Goal: Task Accomplishment & Management: Manage account settings

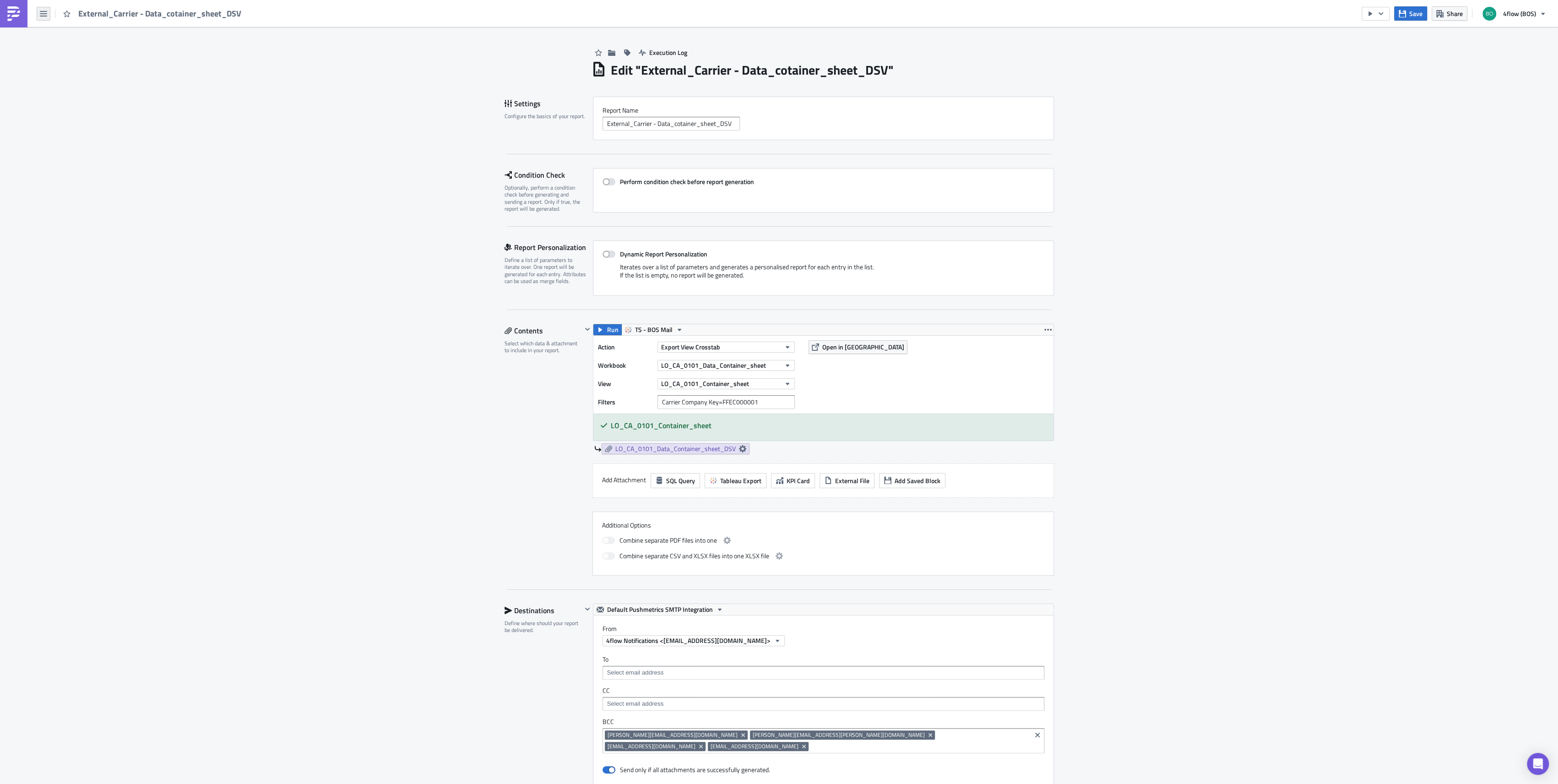
click at [45, 14] on icon "button" at bounding box center [43, 14] width 7 height 7
click at [108, 68] on div "Explore" at bounding box center [83, 64] width 61 height 9
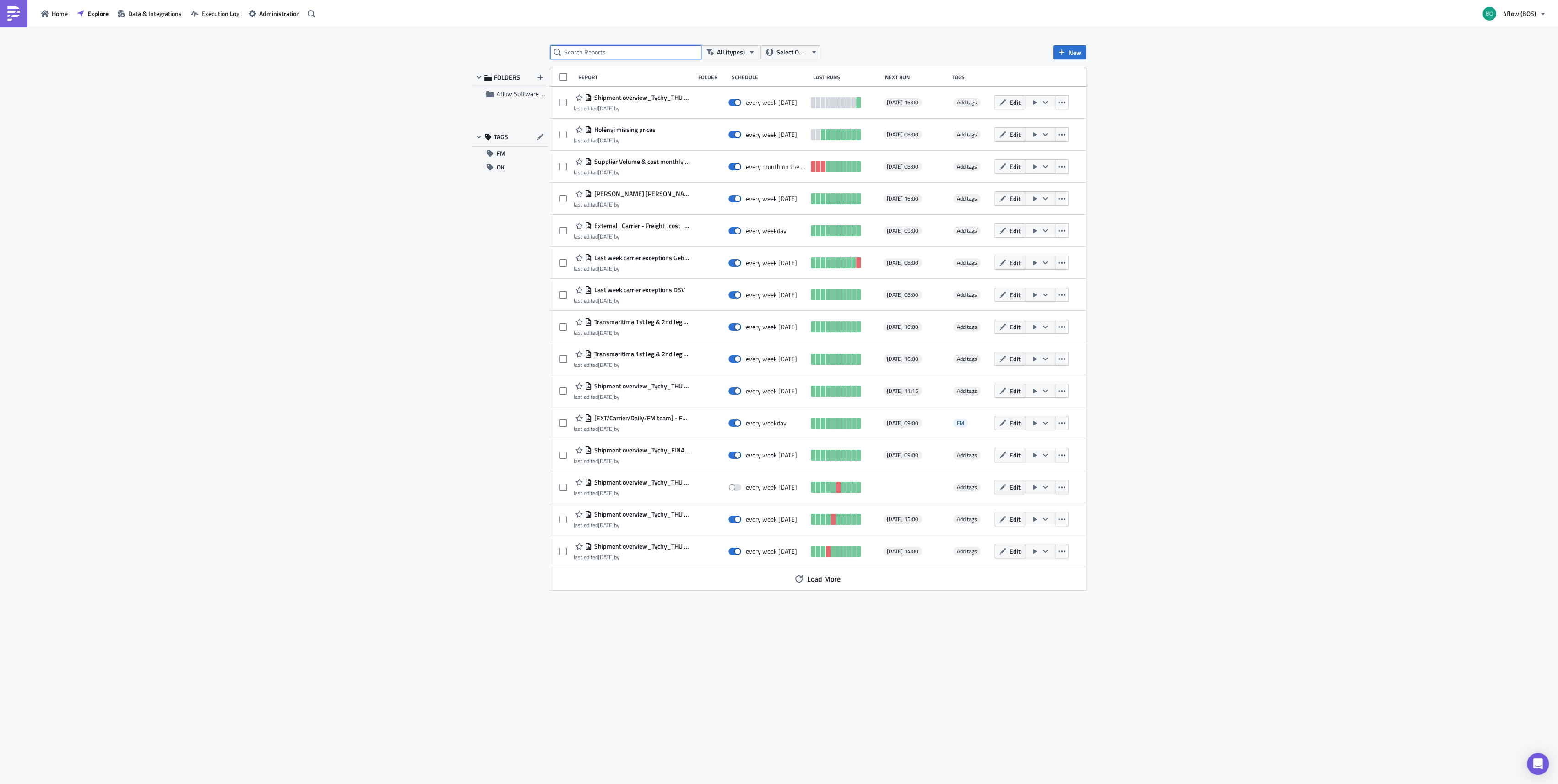
click at [604, 54] on input "text" at bounding box center [626, 52] width 151 height 14
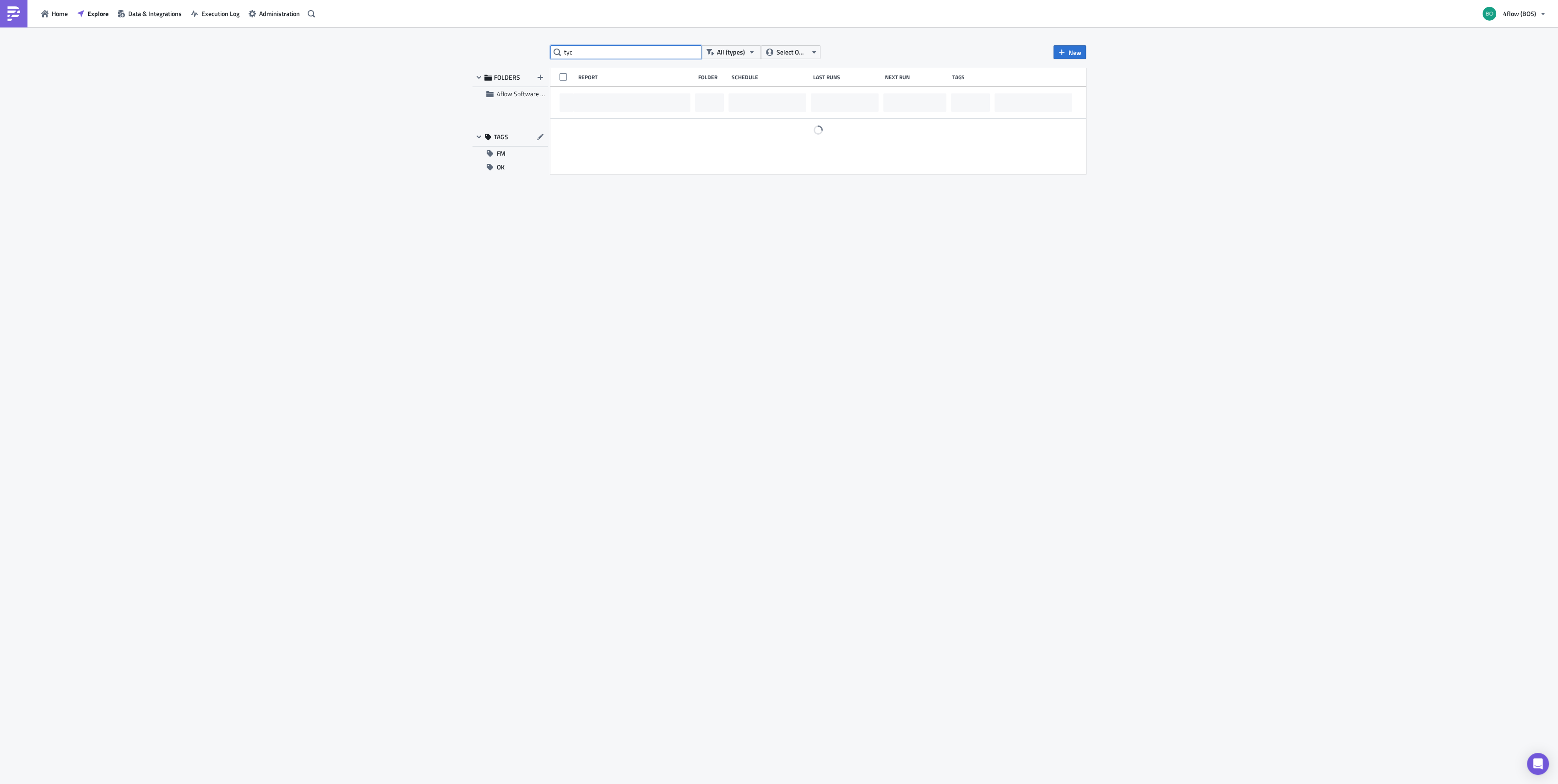
type input "tyc"
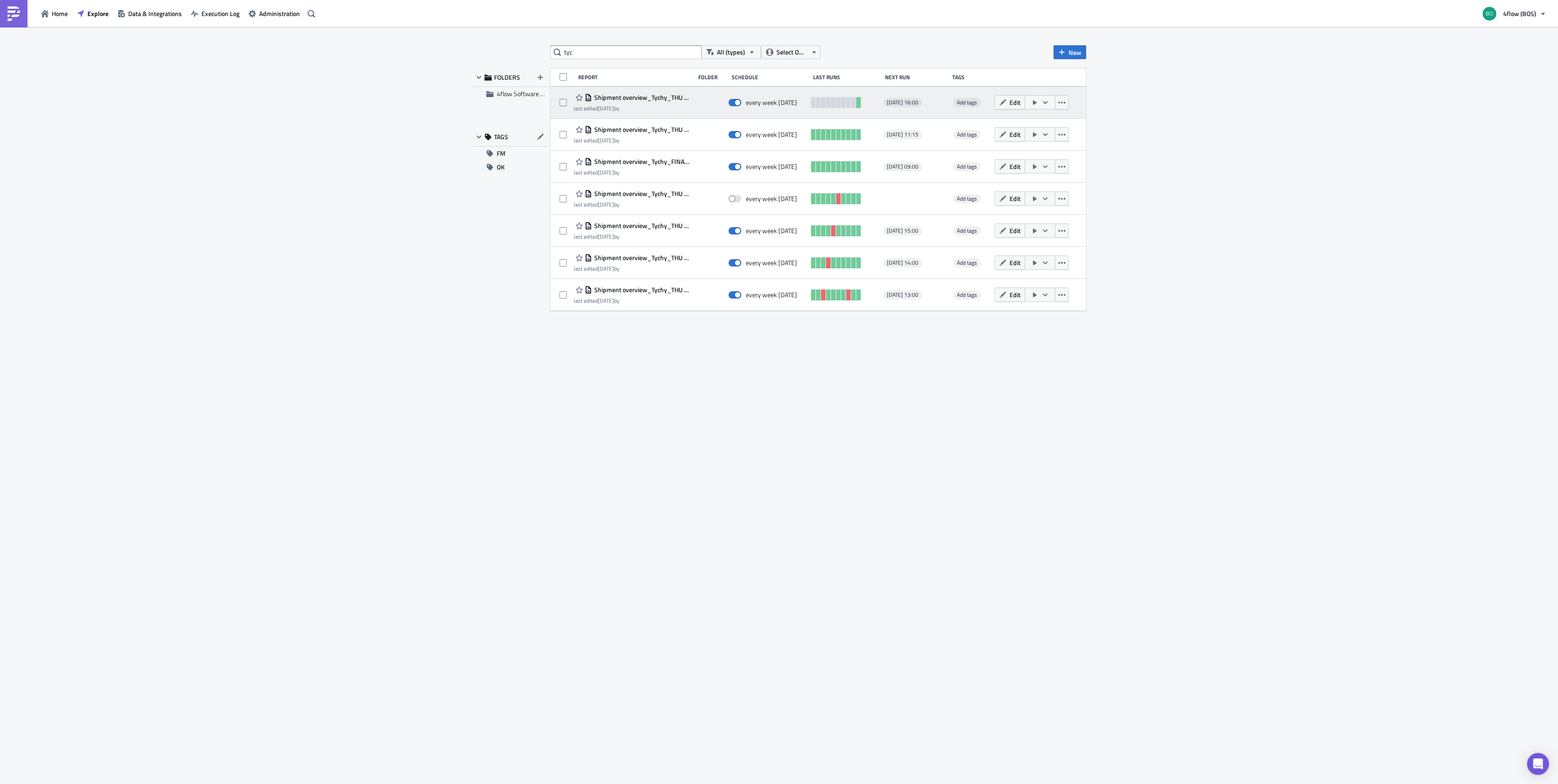
click at [624, 98] on span "Shipment overview_Tychy_THU saved until 16:00" at bounding box center [641, 97] width 98 height 8
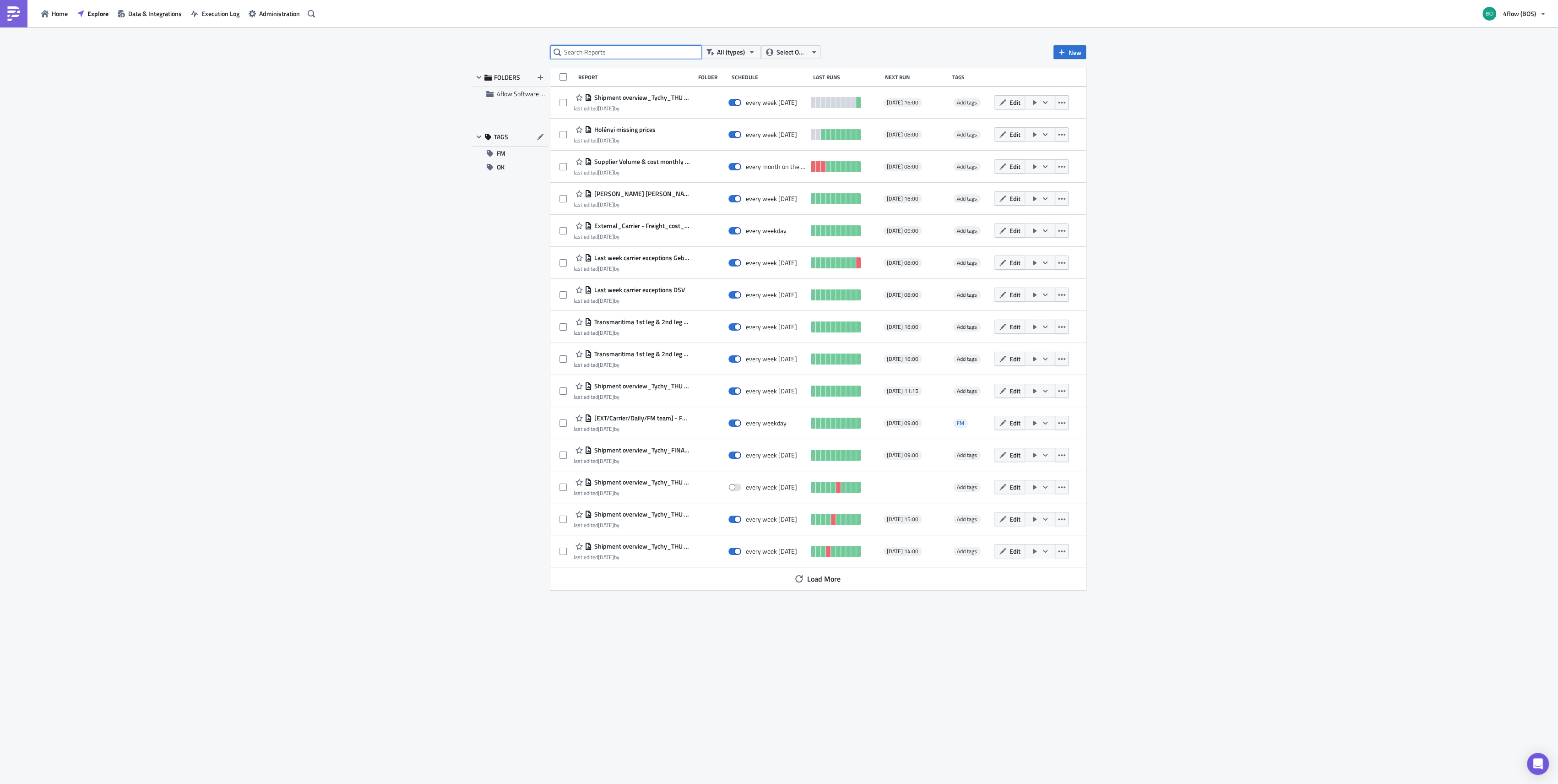
click at [660, 46] on input "text" at bounding box center [626, 52] width 151 height 14
type input "tyc"
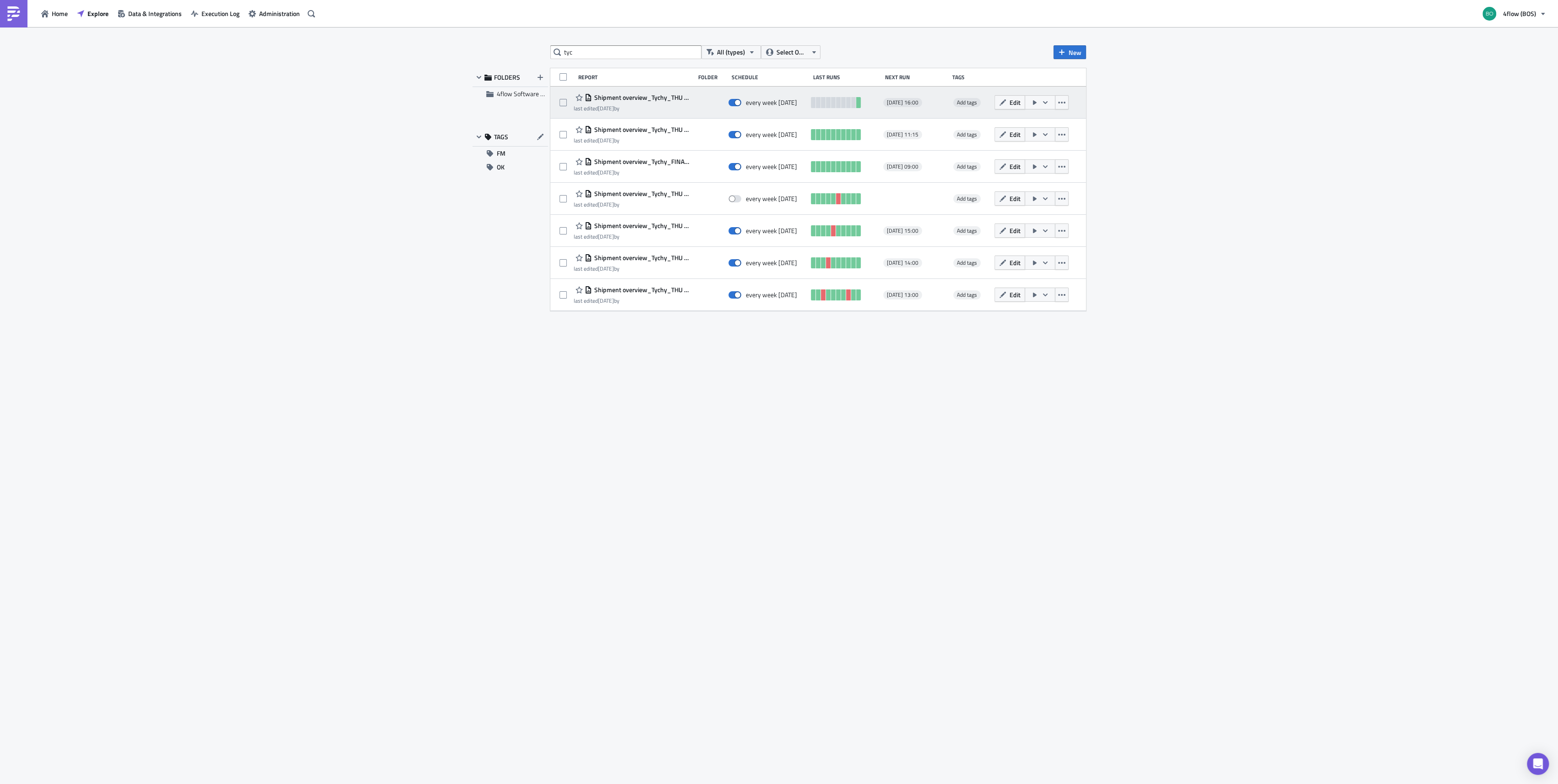
click at [1048, 104] on icon "button" at bounding box center [1046, 102] width 7 height 7
click at [1060, 104] on icon "button" at bounding box center [1062, 102] width 7 height 7
click at [1048, 128] on div "Duplicate" at bounding box center [1023, 125] width 81 height 9
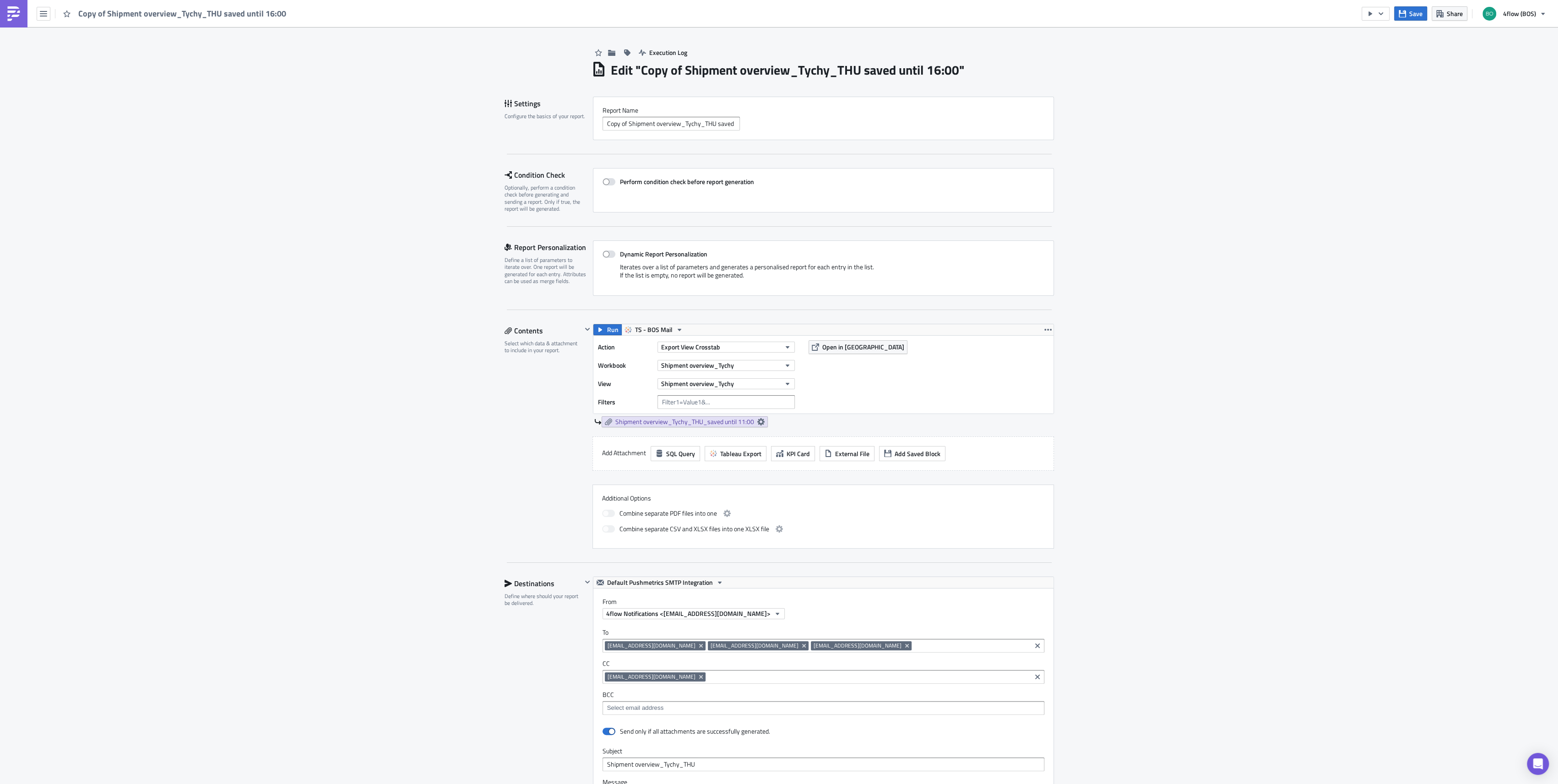
click at [859, 66] on h1 "Edit " Copy of Shipment overview_Tychy_THU saved until 16:00 "" at bounding box center [788, 70] width 354 height 16
click at [628, 120] on input "Copy of Shipment overview_Tychy_THU saved until 16:00" at bounding box center [671, 124] width 138 height 14
click at [625, 121] on input "Copy of Shipment overview_Tychy_THU saved until 16:00" at bounding box center [671, 124] width 138 height 14
drag, startPoint x: 728, startPoint y: 127, endPoint x: 755, endPoint y: 131, distance: 27.3
click at [727, 127] on input "Shipment overview_Tychy_THU saved until 16:00" at bounding box center [671, 124] width 138 height 14
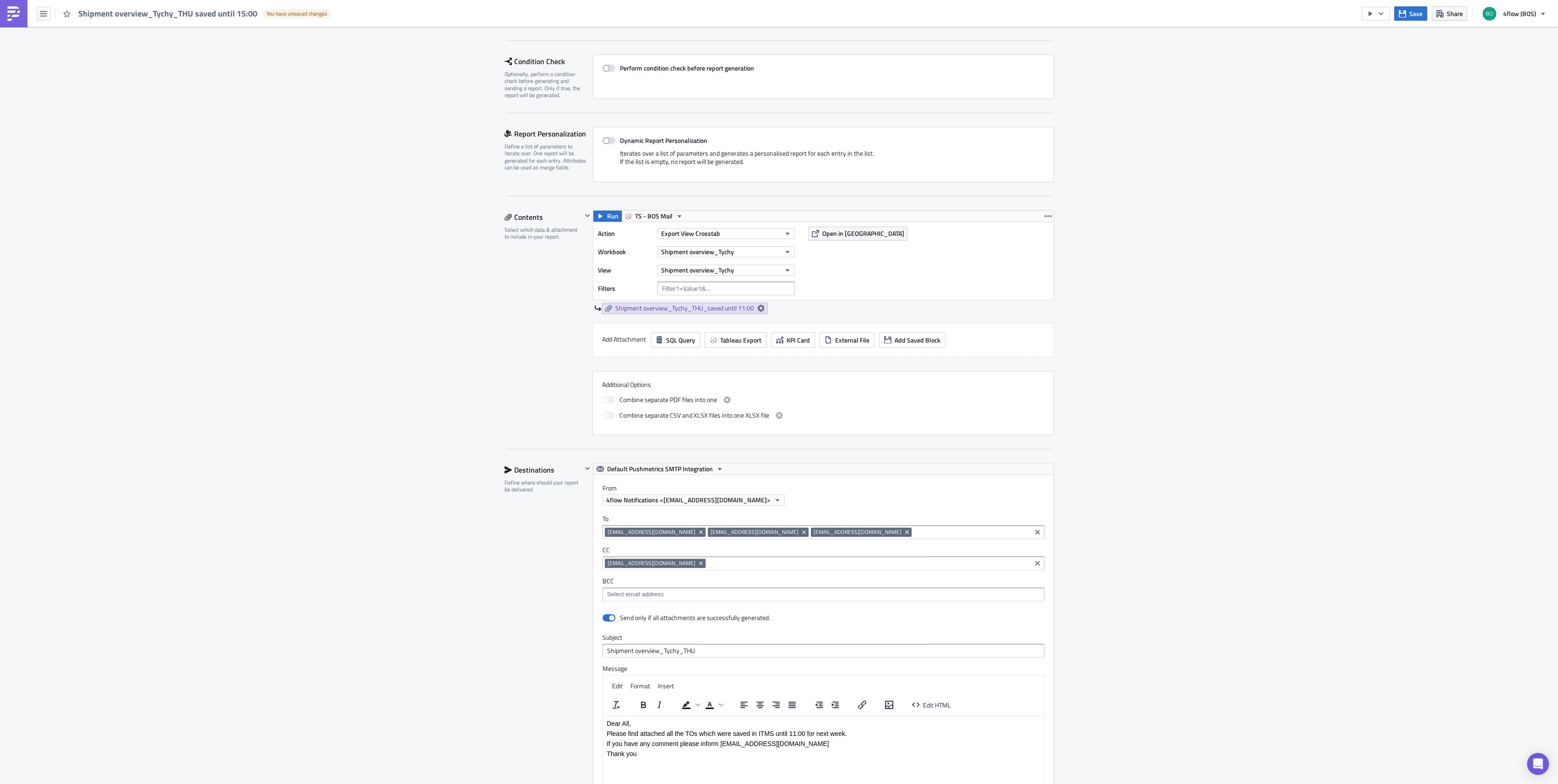
scroll to position [363, 0]
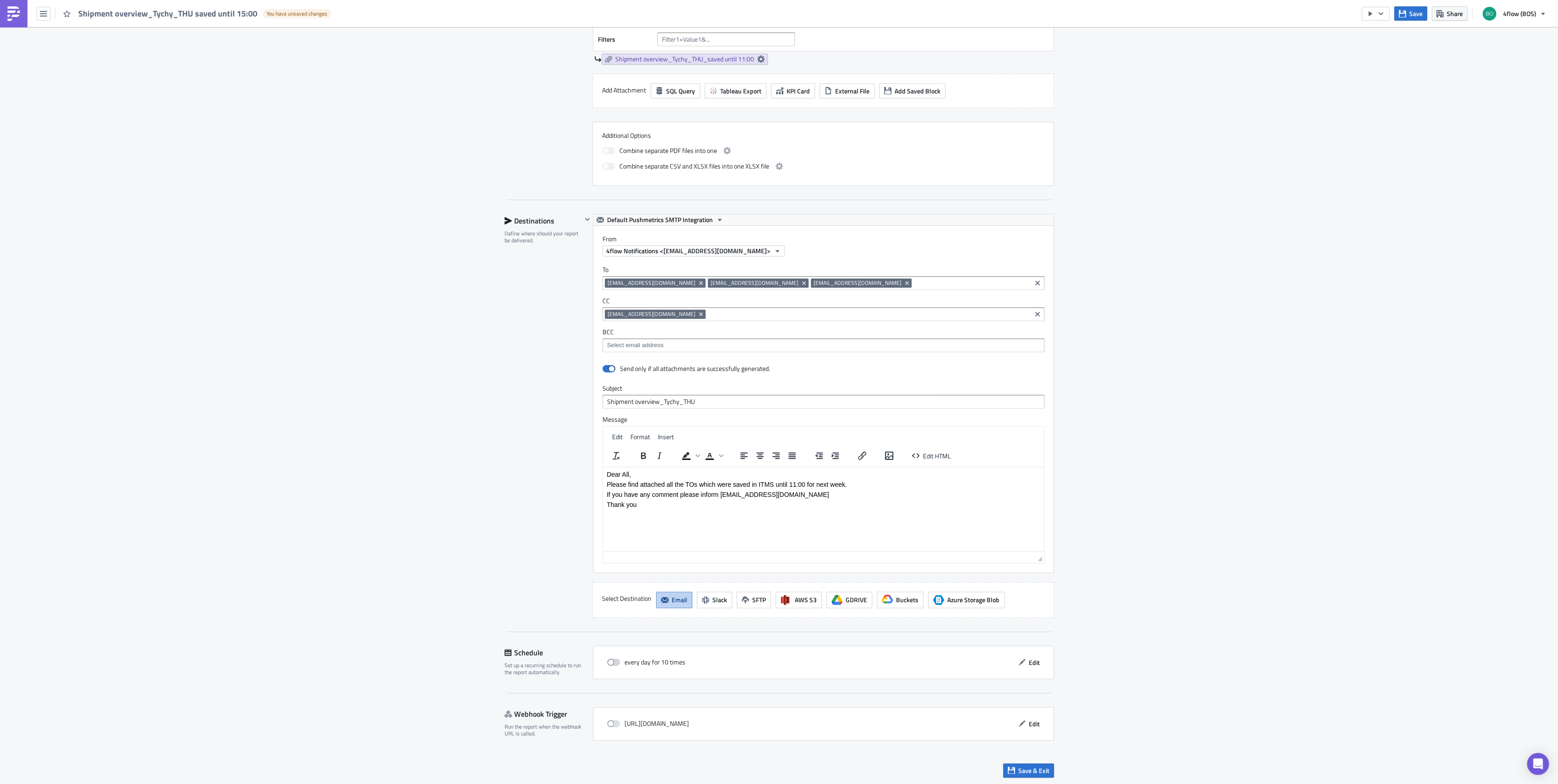
type input "Shipment overview_Tychy_THU saved until 15:00"
click at [607, 660] on span at bounding box center [613, 662] width 13 height 7
click at [609, 660] on input "checkbox" at bounding box center [612, 663] width 6 height 6
checkbox input "true"
click at [1018, 662] on icon "button" at bounding box center [1021, 662] width 7 height 7
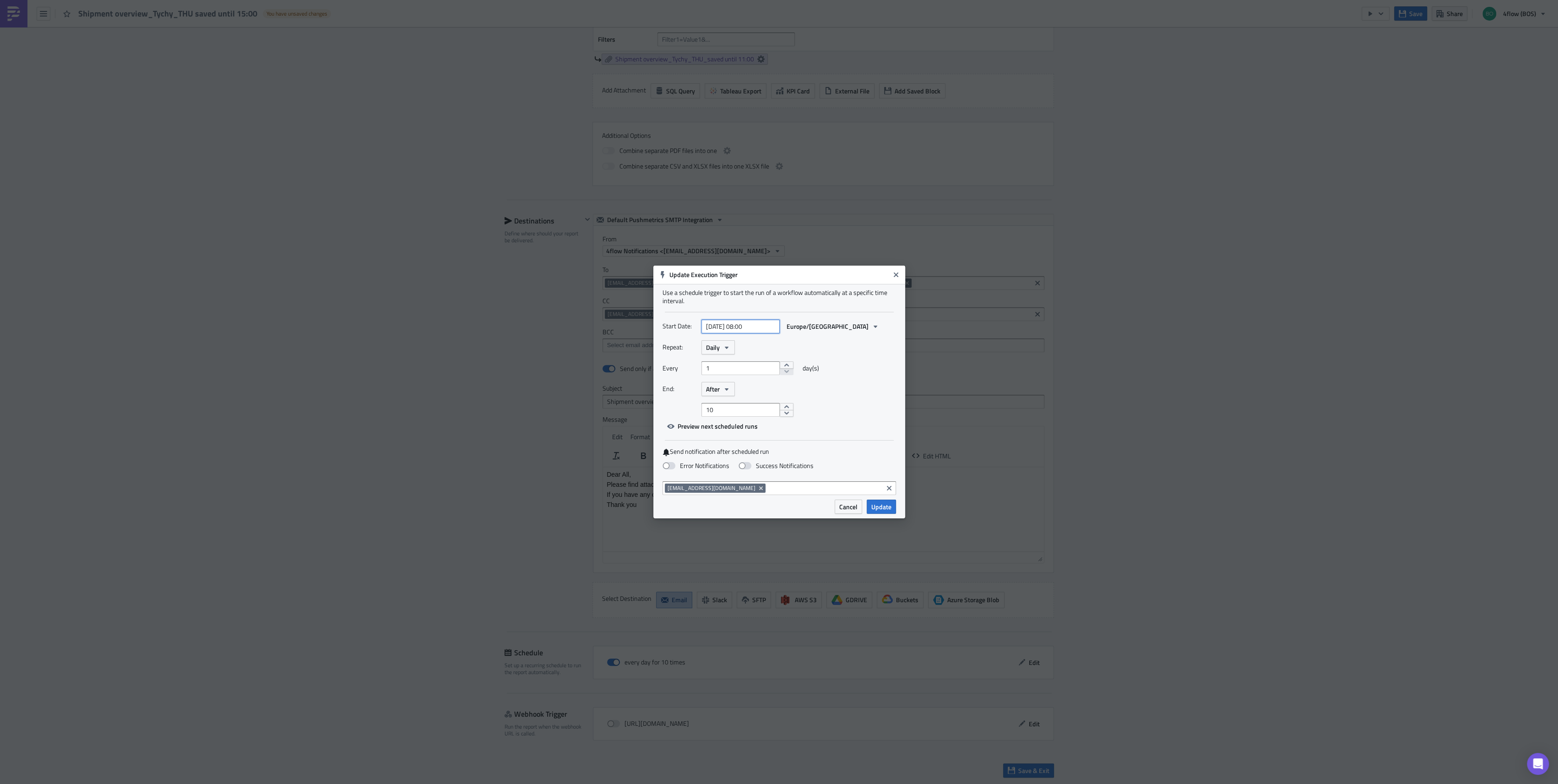
select select "8"
select select "2025"
click at [743, 326] on input "[DATE] 08:00" at bounding box center [741, 326] width 78 height 14
click at [744, 326] on input "[DATE] 08:00" at bounding box center [741, 326] width 78 height 14
click at [856, 417] on div "Start Date: [DATE] 08:00 Europe/[GEOGRAPHIC_DATA] Repeat: Daily Every 1 day(s) …" at bounding box center [779, 375] width 233 height 114
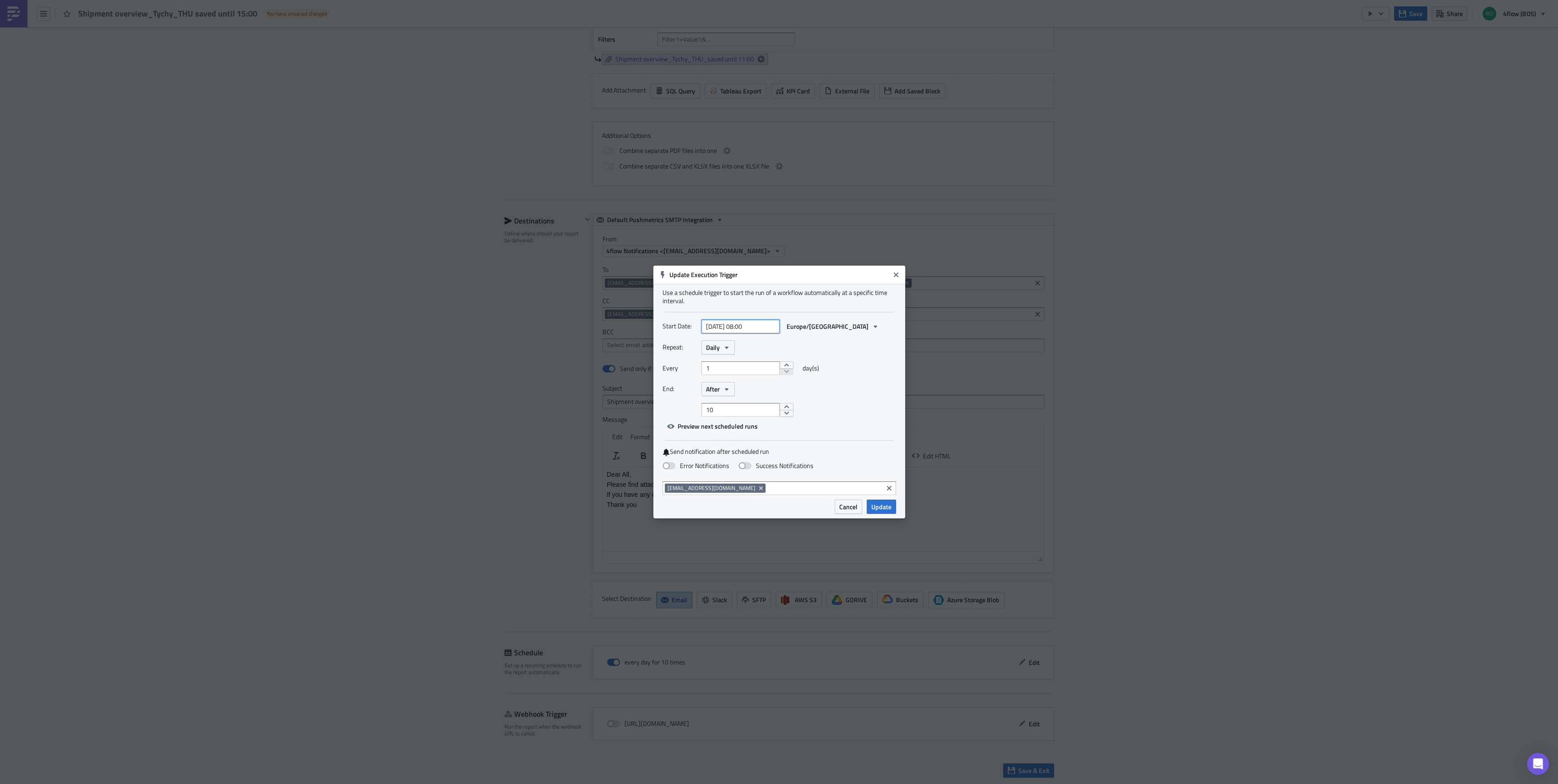
select select "8"
select select "2025"
click at [743, 326] on input "[DATE] 08:00" at bounding box center [741, 326] width 78 height 14
type input "[DATE] 15:00"
click at [796, 333] on div "Europe/[GEOGRAPHIC_DATA]" at bounding box center [833, 325] width 102 height 14
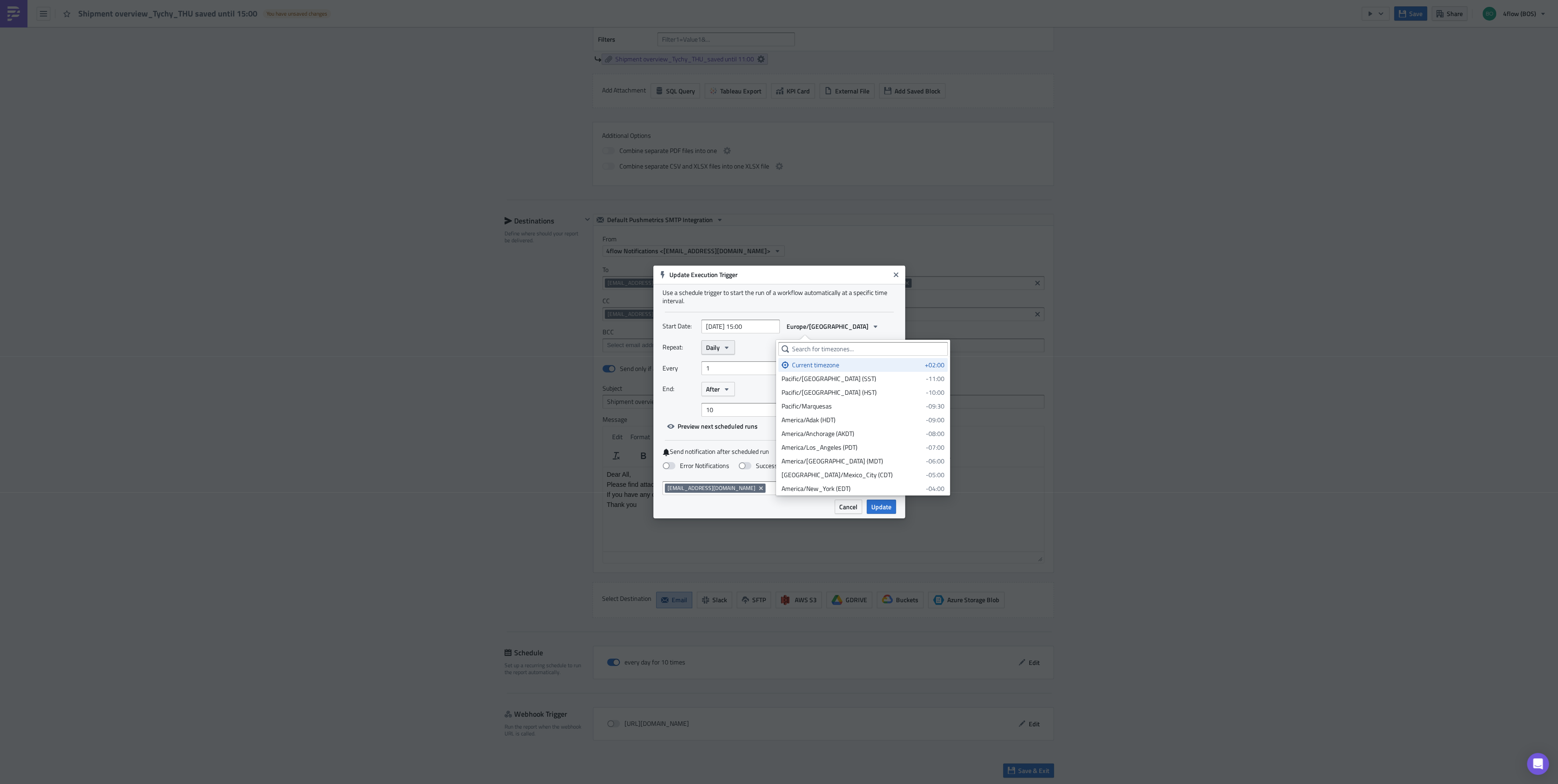
click at [718, 351] on span "Daily" at bounding box center [713, 347] width 14 height 10
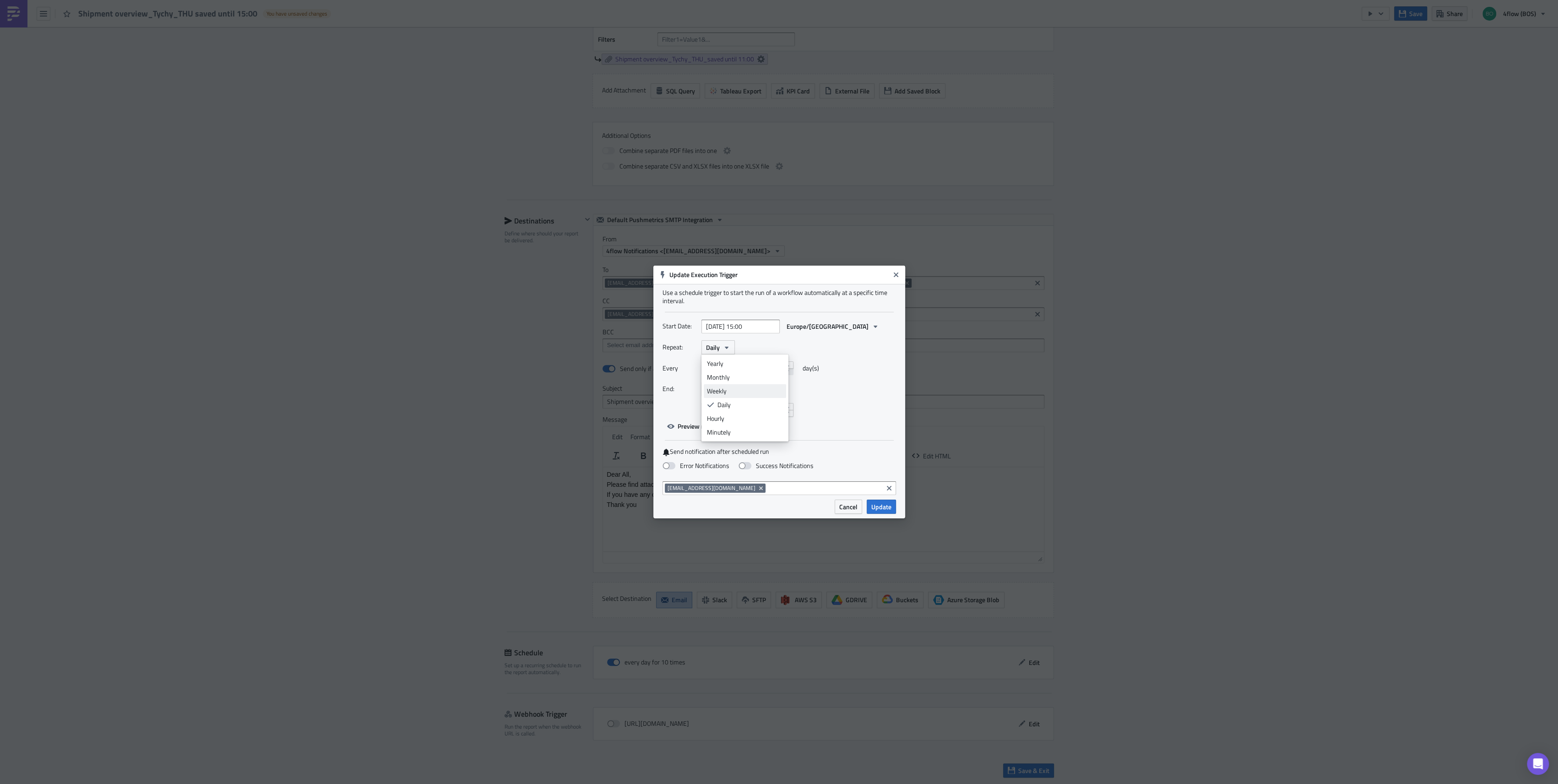
click at [740, 392] on div "Weekly" at bounding box center [744, 391] width 76 height 9
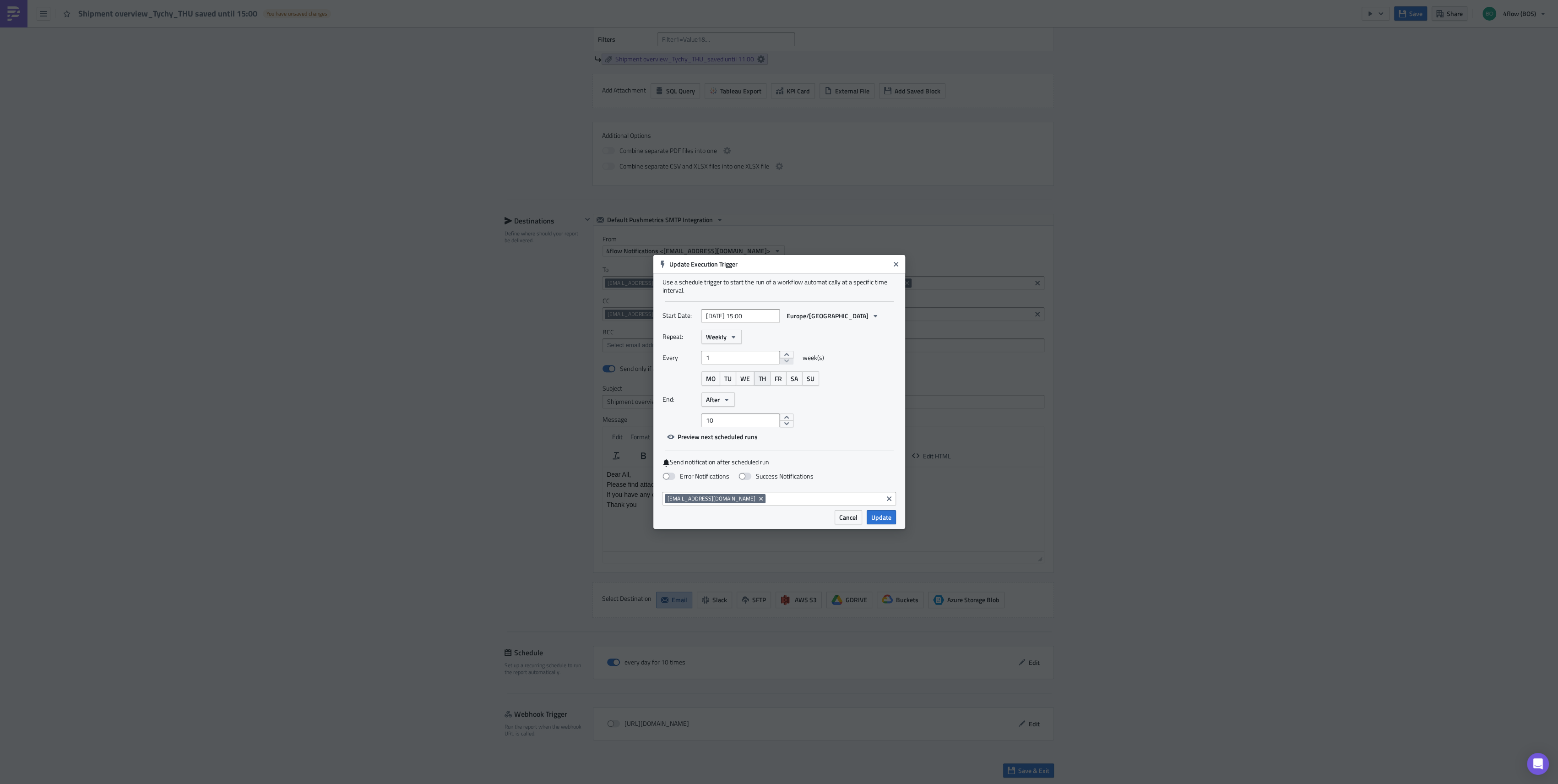
click at [762, 381] on span "TH" at bounding box center [763, 378] width 7 height 10
click at [739, 422] on input "10" at bounding box center [741, 420] width 78 height 14
click at [722, 402] on button "After" at bounding box center [718, 399] width 33 height 14
click at [732, 416] on div "Never" at bounding box center [744, 416] width 76 height 9
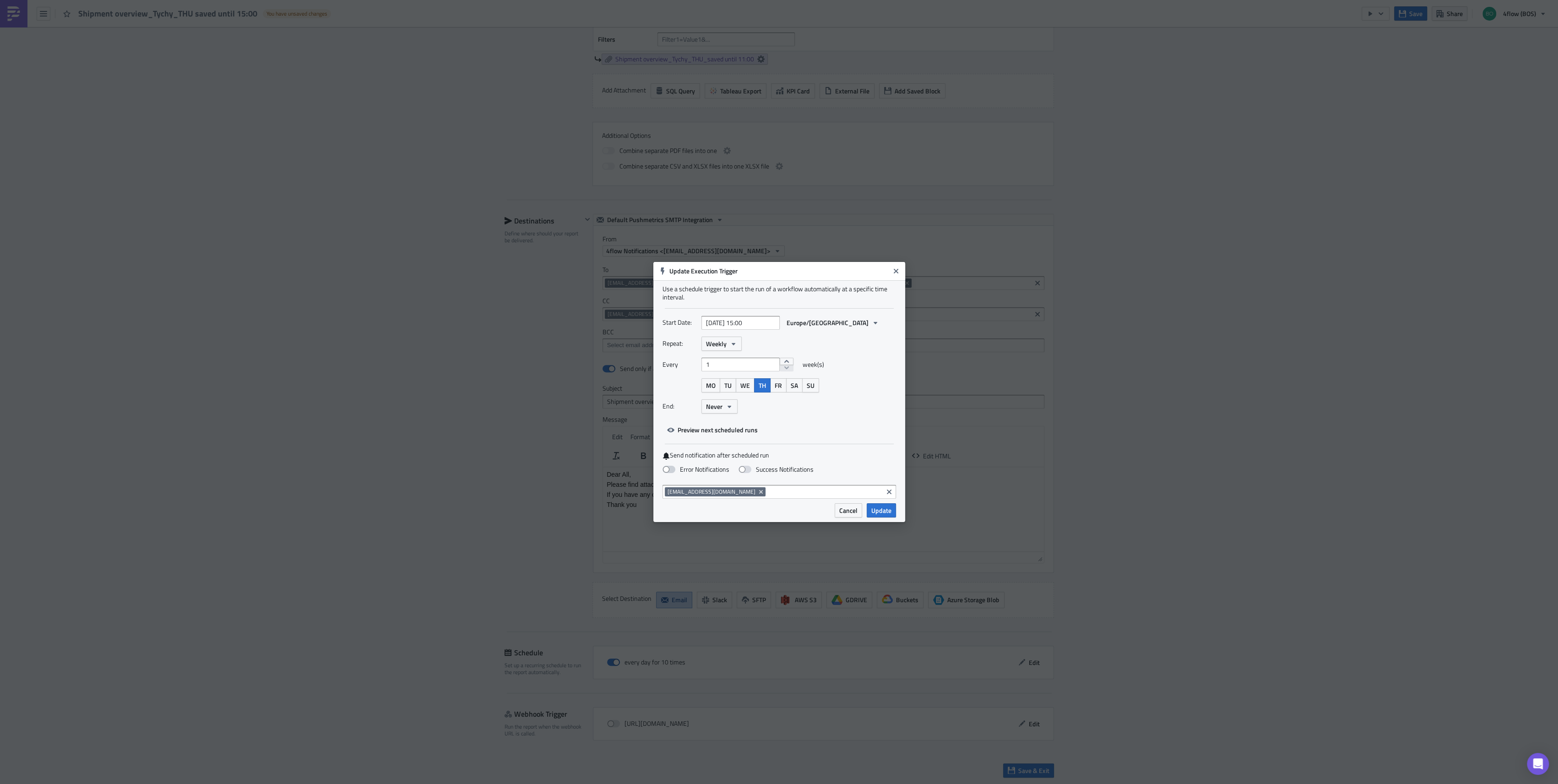
click at [719, 469] on label "Error Notifications" at bounding box center [696, 469] width 67 height 8
click at [8, 7] on input "Error Notifications" at bounding box center [4, 4] width 6 height 6
checkbox input "true"
click at [873, 515] on span "Update" at bounding box center [881, 510] width 20 height 10
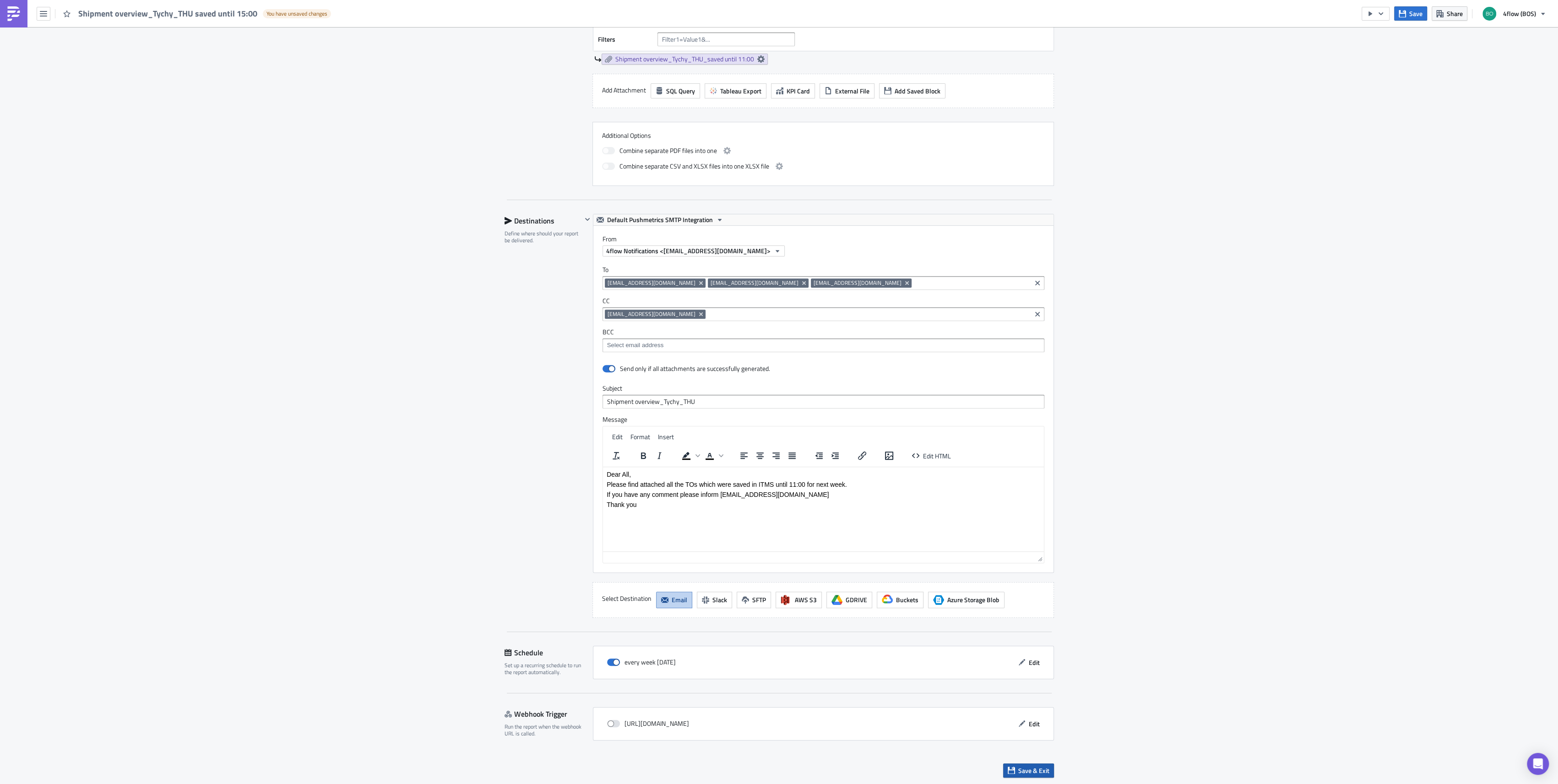
click at [1025, 769] on span "Save & Exit" at bounding box center [1034, 770] width 31 height 10
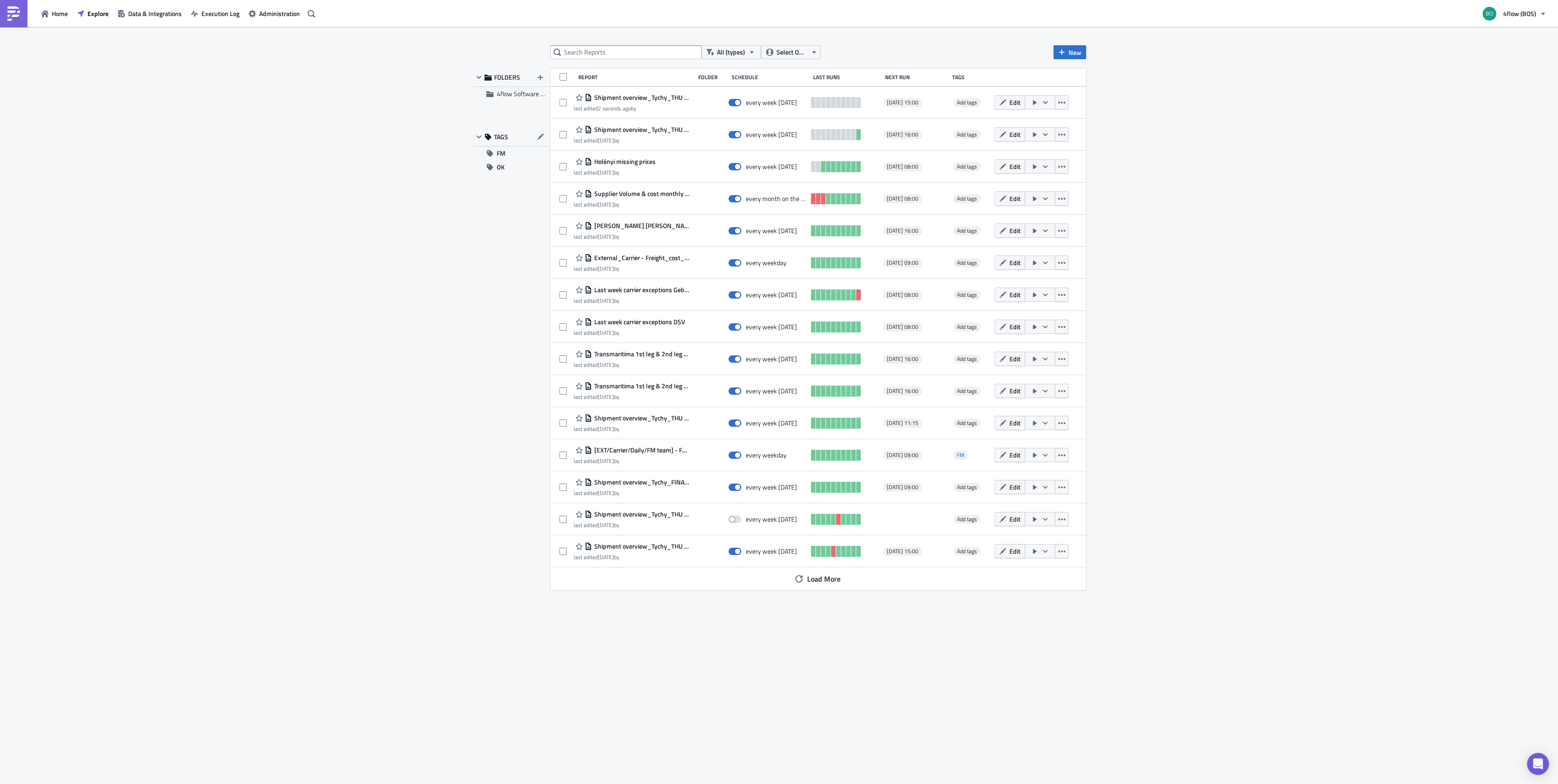
click at [585, 60] on div "All (types) Select Owner New FOLDERS 4flow Software KAM TAGS FM OK Report Folde…" at bounding box center [780, 406] width 623 height 721
click at [585, 56] on input "text" at bounding box center [626, 52] width 151 height 14
type input "tyc"
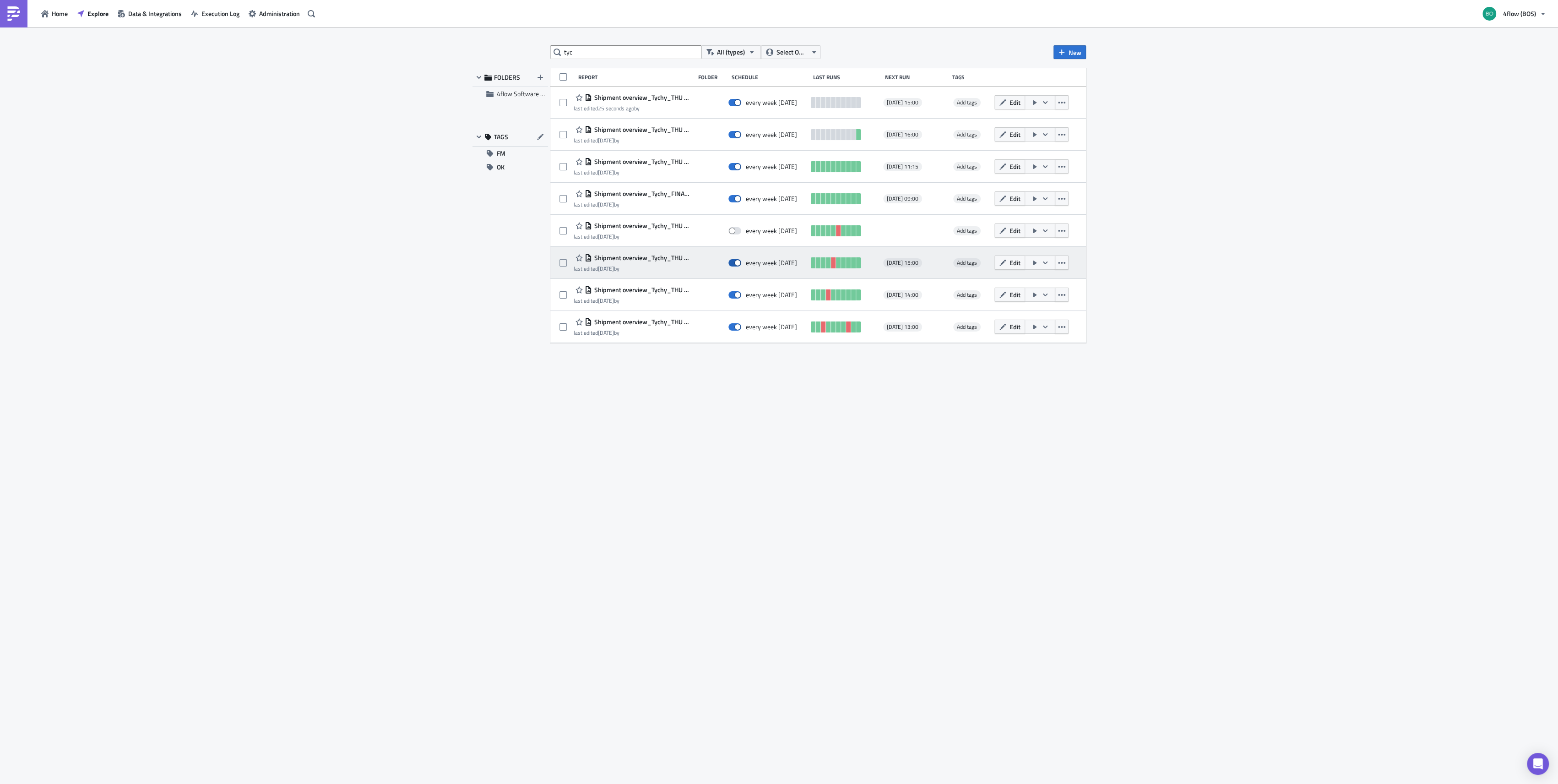
click at [731, 264] on span at bounding box center [734, 263] width 13 height 7
click at [731, 264] on input "checkbox" at bounding box center [733, 263] width 6 height 6
checkbox input "false"
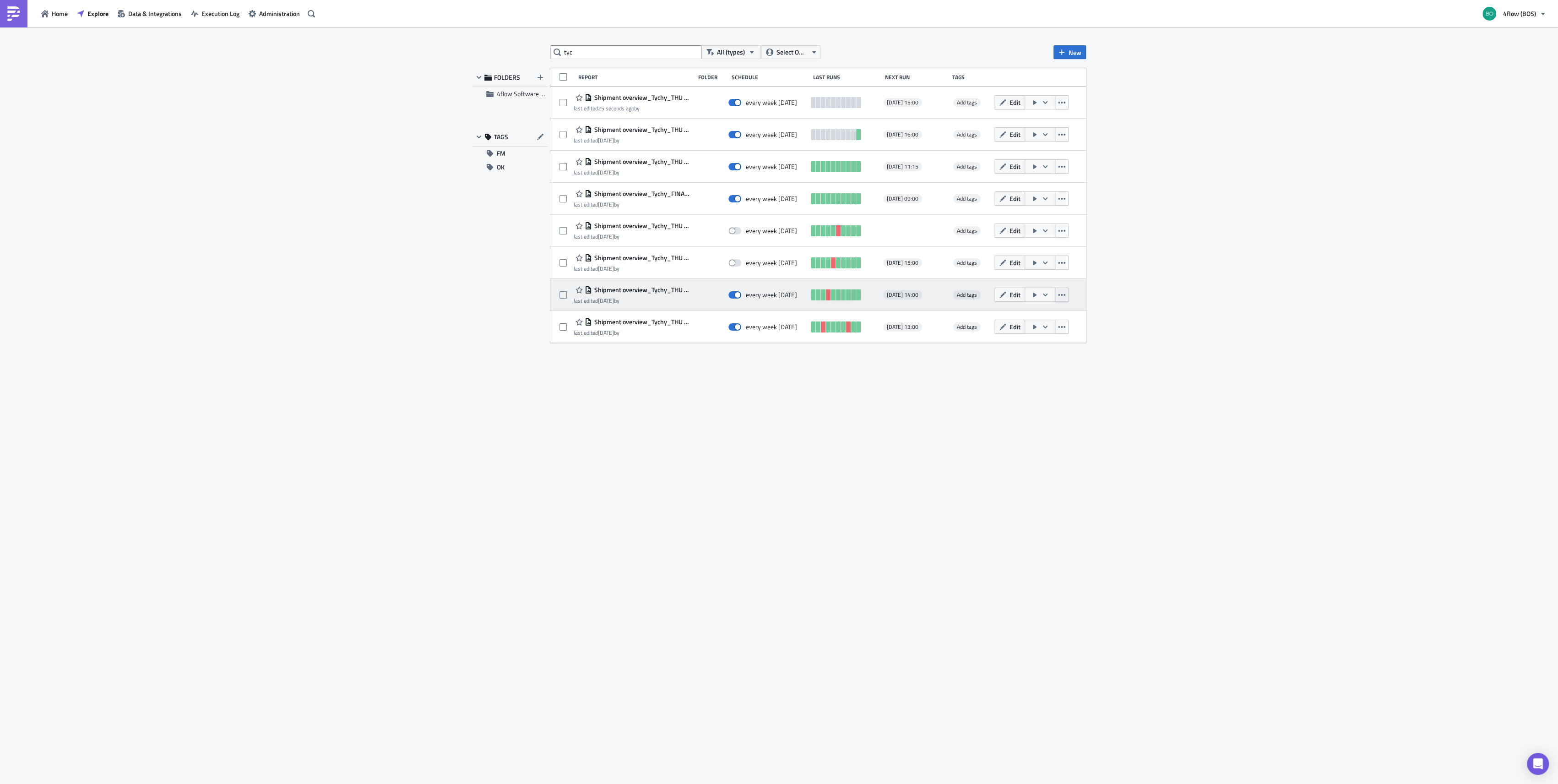
click at [1066, 299] on button "button" at bounding box center [1062, 294] width 14 height 14
click at [730, 294] on span at bounding box center [734, 295] width 13 height 7
click at [730, 294] on input "checkbox" at bounding box center [733, 295] width 6 height 6
checkbox input "false"
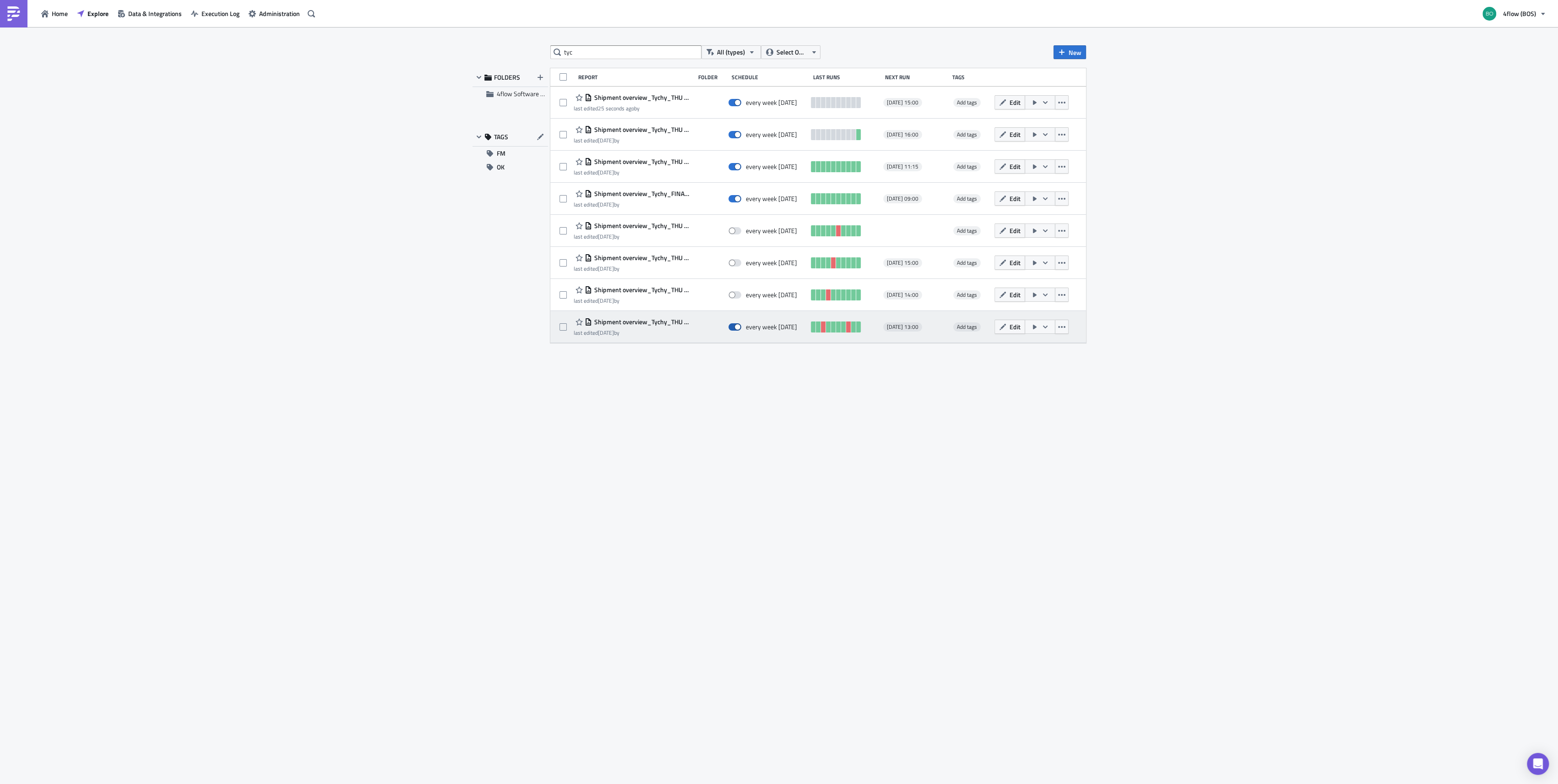
click at [739, 326] on span at bounding box center [734, 327] width 13 height 7
click at [736, 326] on input "checkbox" at bounding box center [733, 327] width 6 height 6
checkbox input "false"
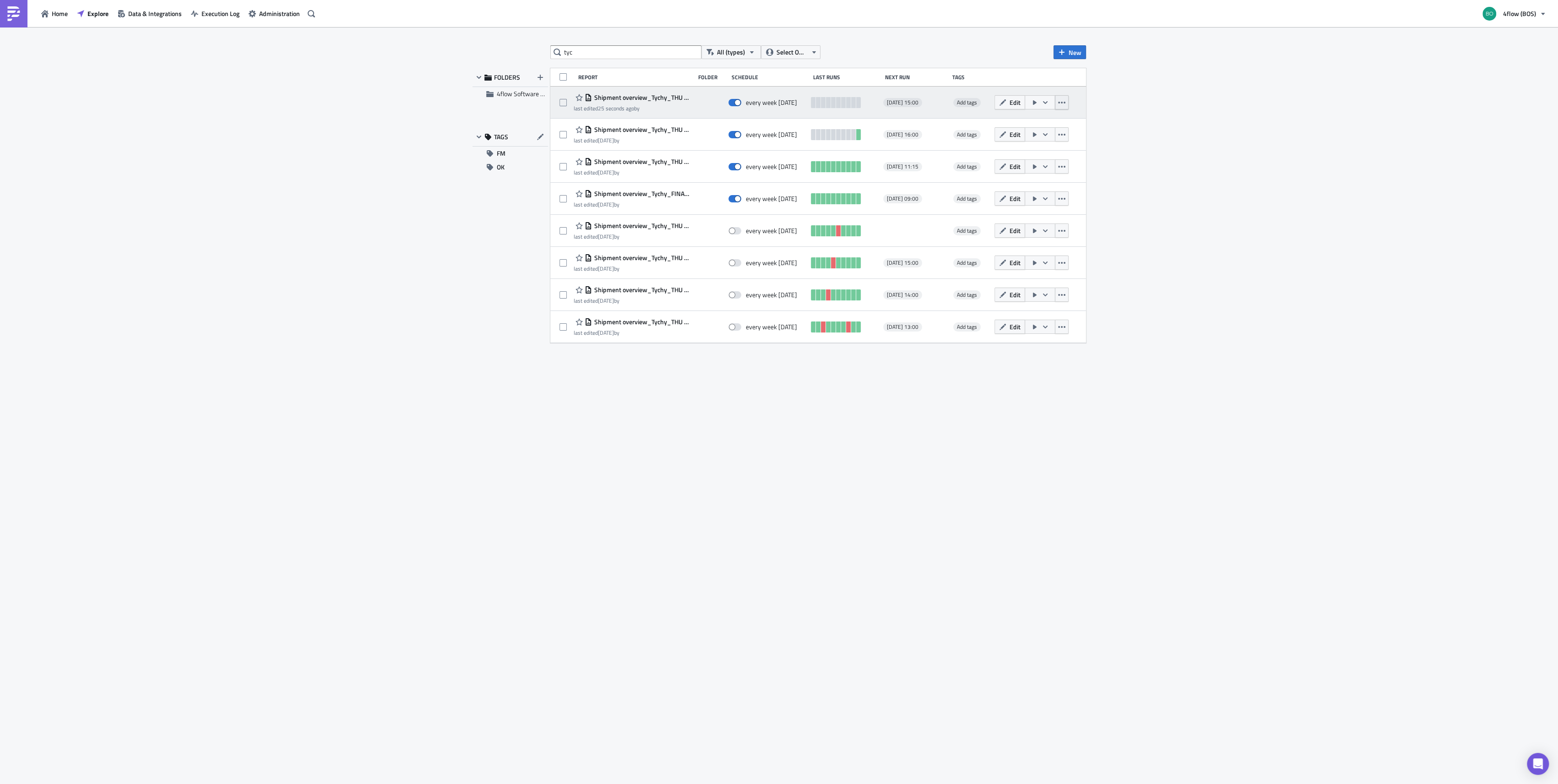
click at [1060, 99] on icon "button" at bounding box center [1062, 102] width 7 height 7
click at [1040, 127] on div "Duplicate" at bounding box center [1023, 125] width 81 height 9
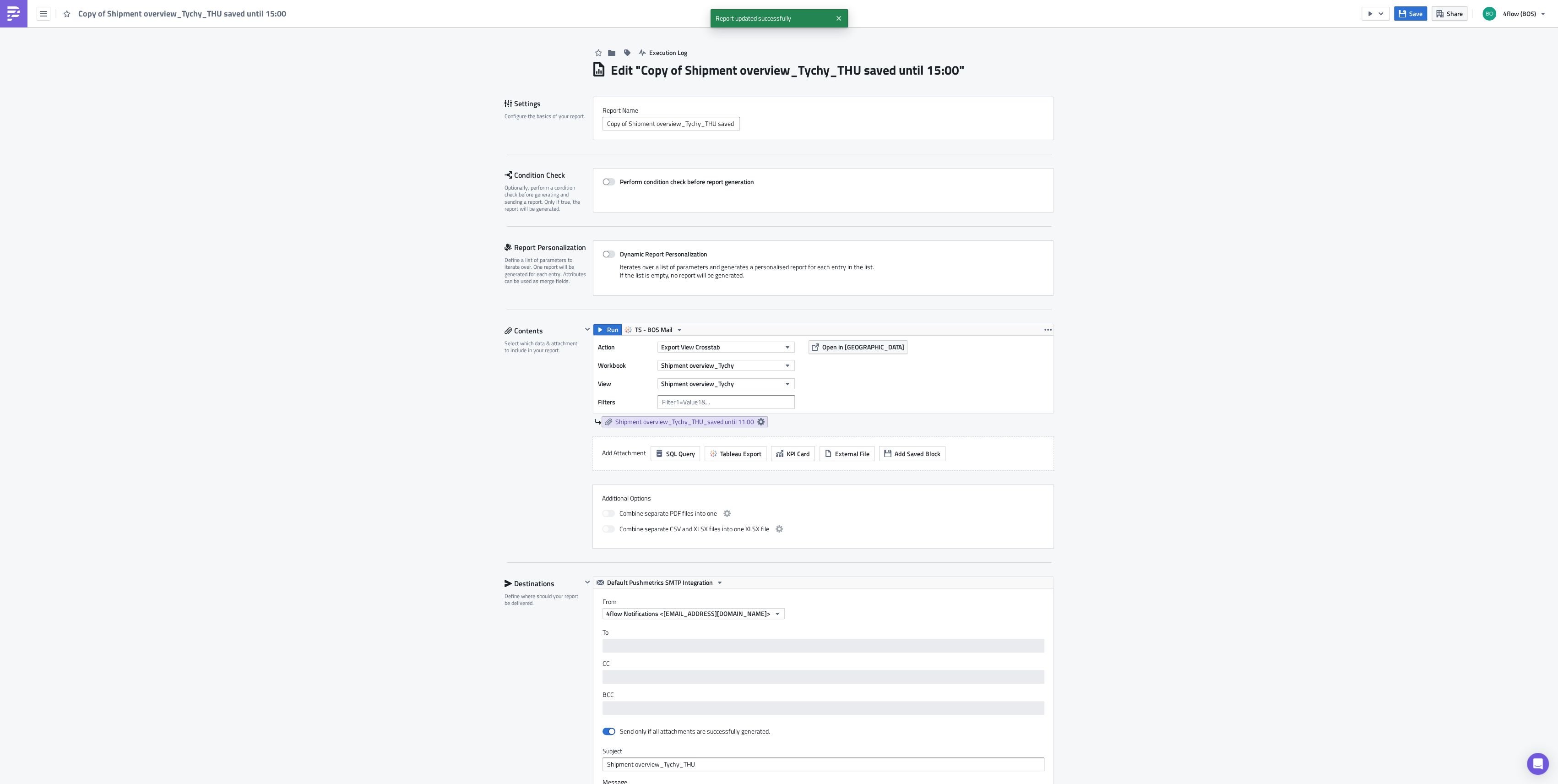
click at [931, 72] on h1 "Edit " Copy of Shipment overview_Tychy_THU saved until 15:00 "" at bounding box center [788, 70] width 354 height 16
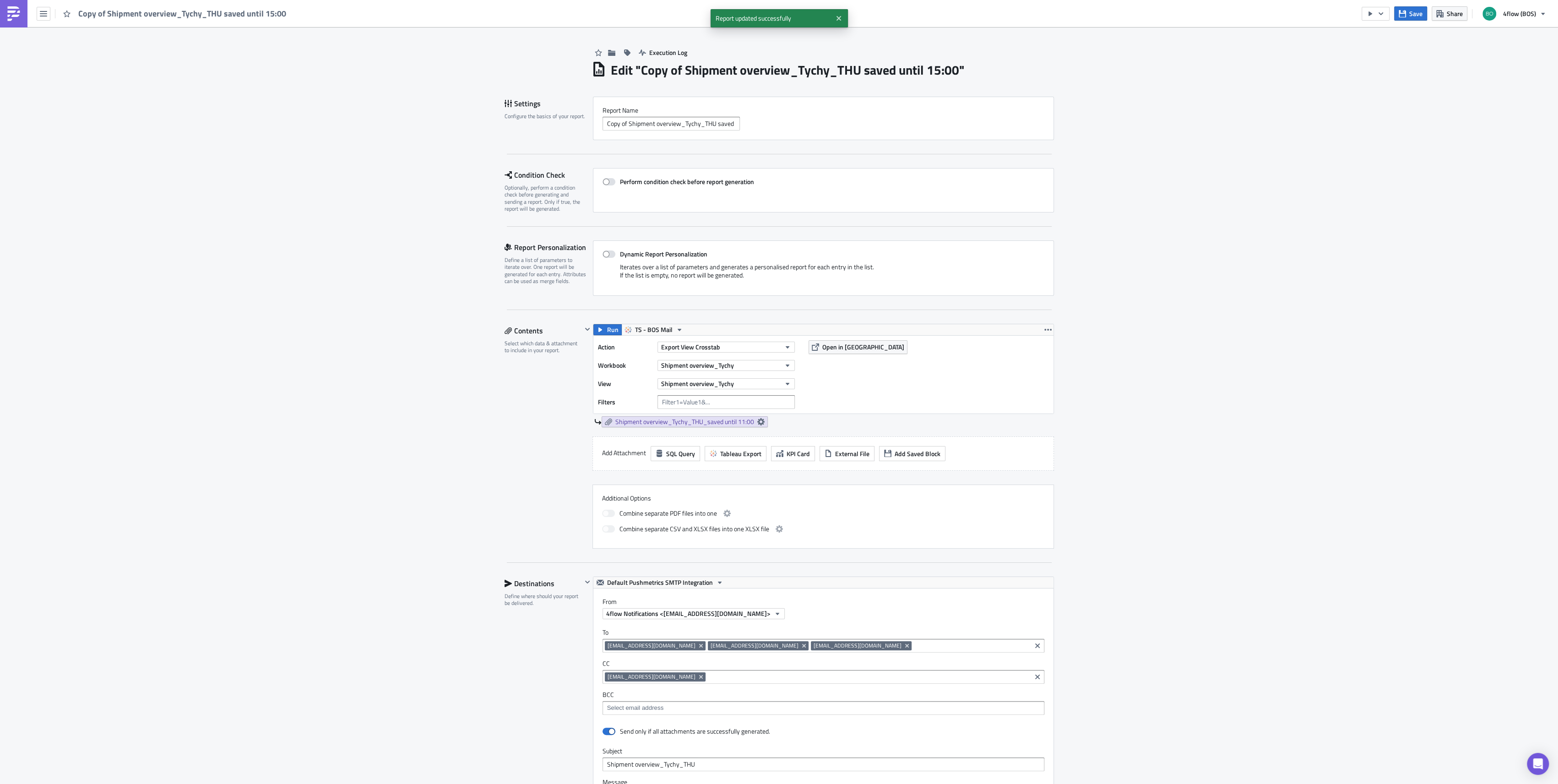
click at [933, 74] on h1 "Edit " Copy of Shipment overview_Tychy_THU saved until 15:00 "" at bounding box center [788, 70] width 354 height 16
click at [674, 122] on input "Copy of Shipment overview_Tychy_THU saved until 15:00" at bounding box center [671, 124] width 138 height 14
click at [632, 123] on input "Copy of Shipment overview_Tychy_THU saved until 15:00" at bounding box center [671, 124] width 138 height 14
drag, startPoint x: 624, startPoint y: 125, endPoint x: 250, endPoint y: 117, distance: 374.1
click at [258, 124] on div "Execution Log Edit " Copy of Shipment overview_Tychy_THU saved until 15:00 " Se…" at bounding box center [779, 588] width 1558 height 1122
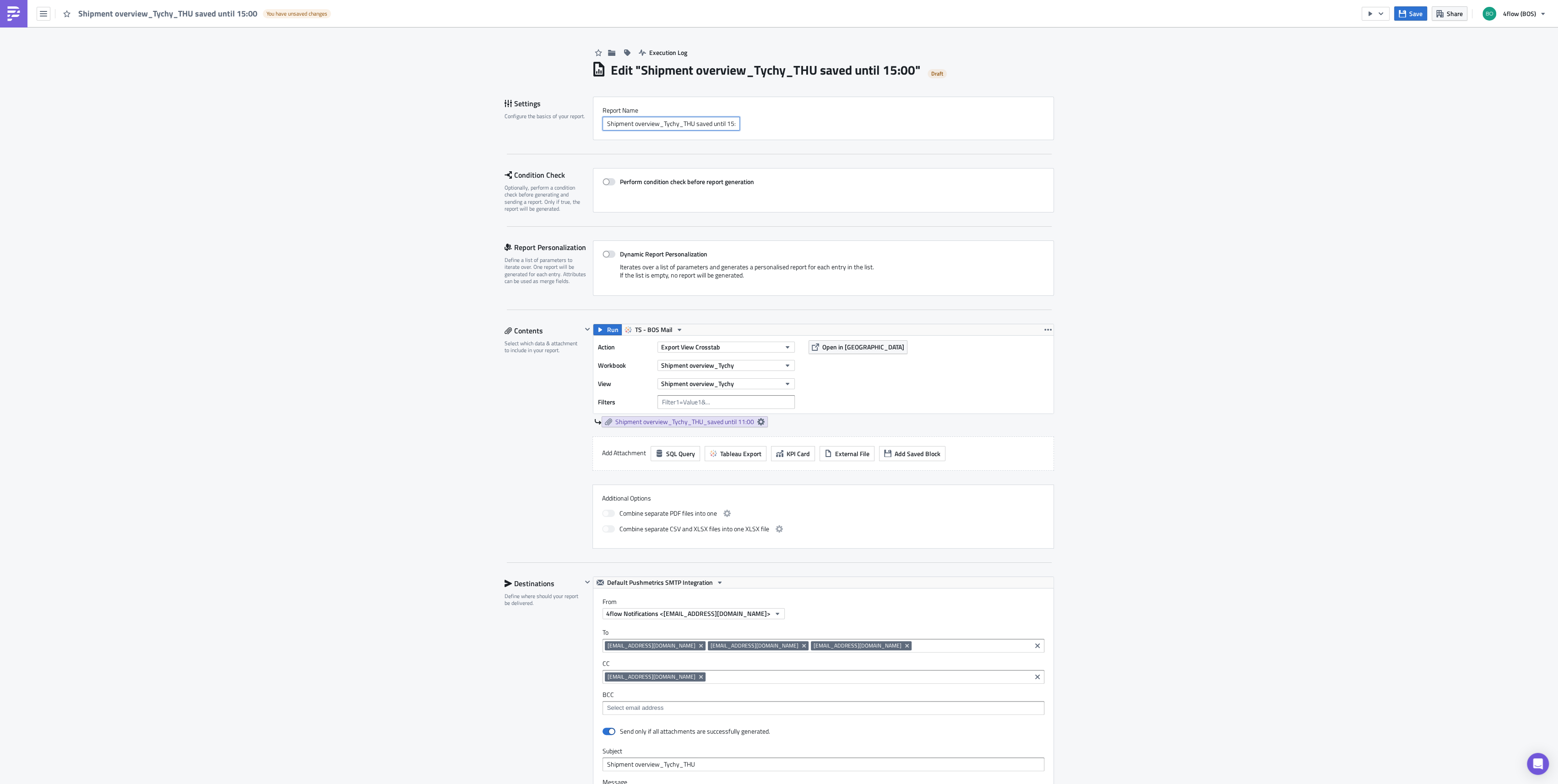
scroll to position [0, 7]
click at [725, 122] on input "Shipment overview_Tychy_THU saved until 15:00" at bounding box center [671, 124] width 138 height 14
click at [722, 125] on input "Shipment overview_Tychy_THU saved until 15:00" at bounding box center [671, 124] width 138 height 14
type input "Shipment overview_Tychy_THU saved until 14:00"
click at [889, 153] on div "Settings Configure the basics of your report. Report Nam﻿e Shipment overview_Ty…" at bounding box center [779, 125] width 549 height 57
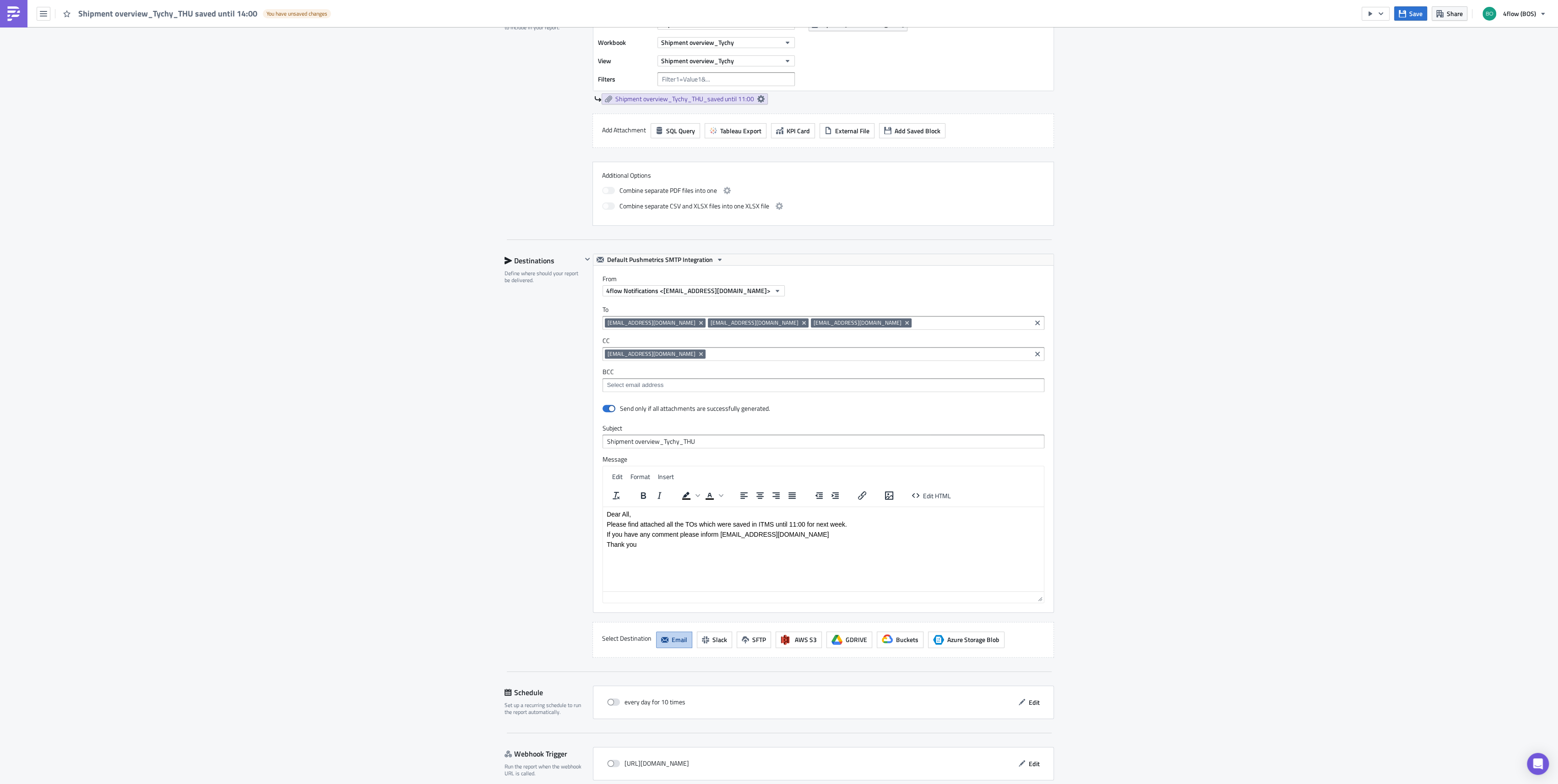
scroll to position [363, 0]
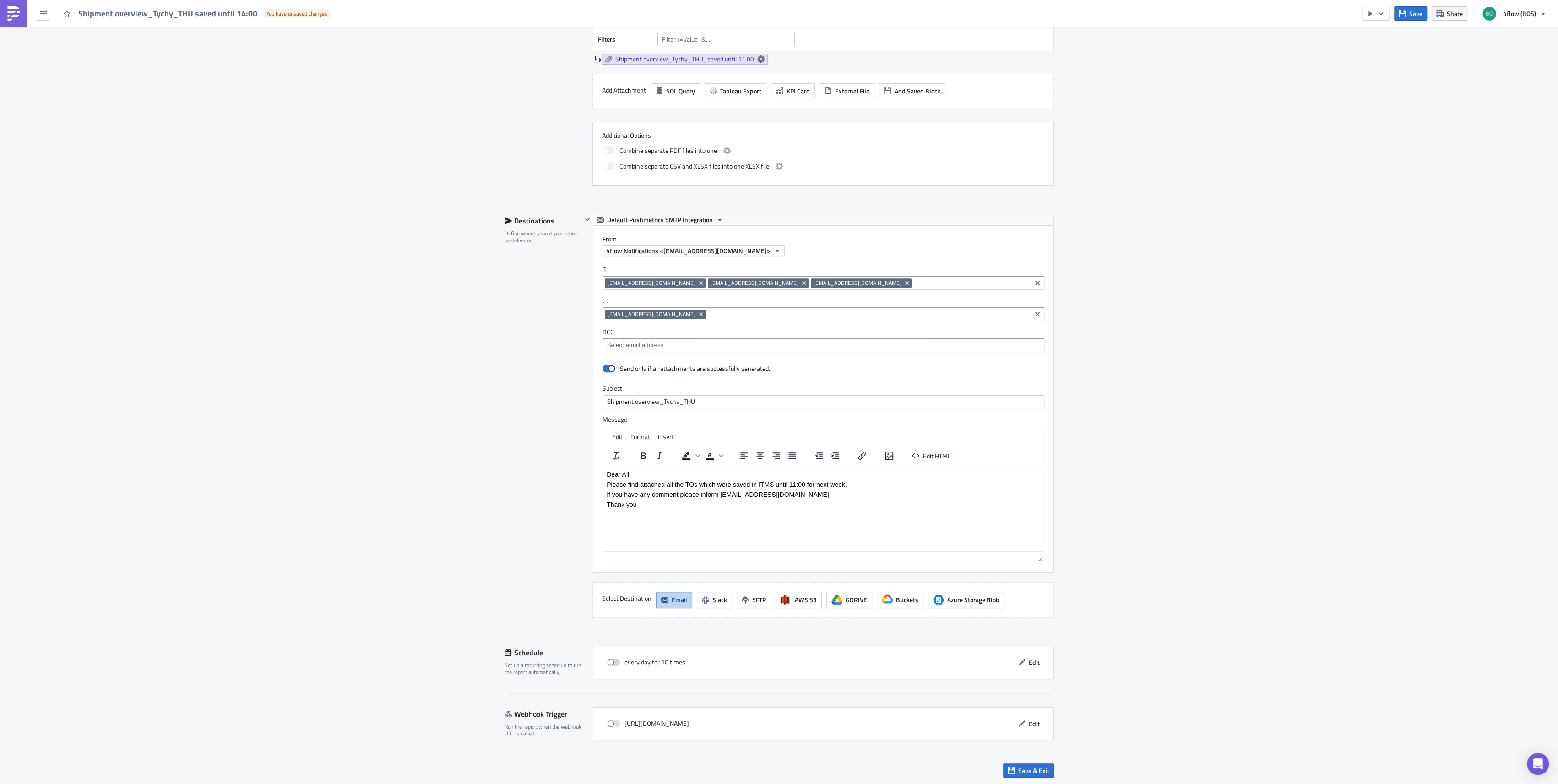
click at [611, 660] on span at bounding box center [613, 662] width 13 height 7
click at [611, 660] on input "checkbox" at bounding box center [612, 663] width 6 height 6
checkbox input "true"
click at [1022, 660] on button "Edit" at bounding box center [1029, 662] width 31 height 14
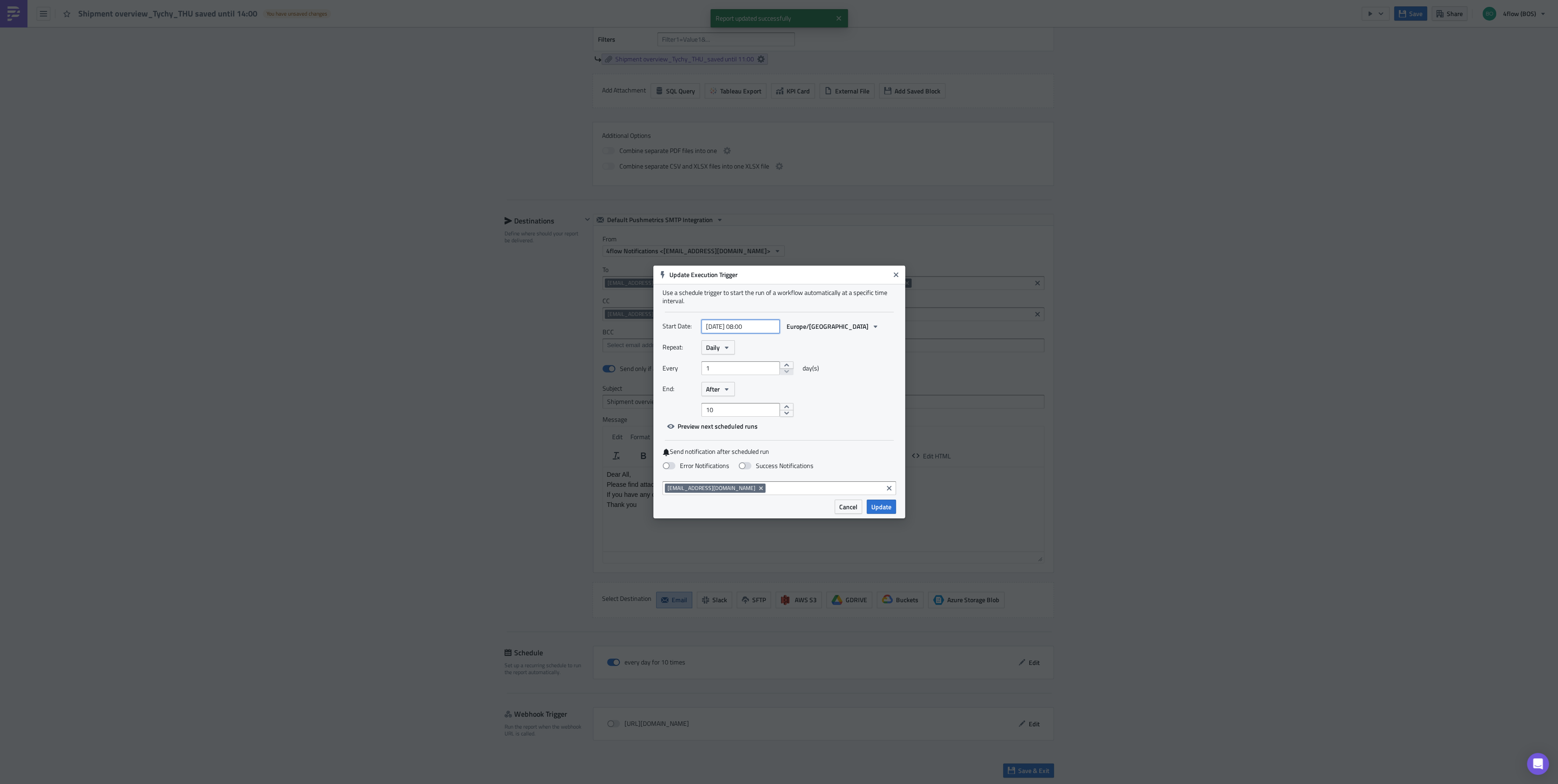
select select "8"
select select "2025"
drag, startPoint x: 755, startPoint y: 324, endPoint x: 748, endPoint y: 327, distance: 7.6
click at [755, 324] on input "[DATE] 08:00" at bounding box center [741, 326] width 78 height 14
click at [747, 326] on input "[DATE] 08:00" at bounding box center [741, 326] width 78 height 14
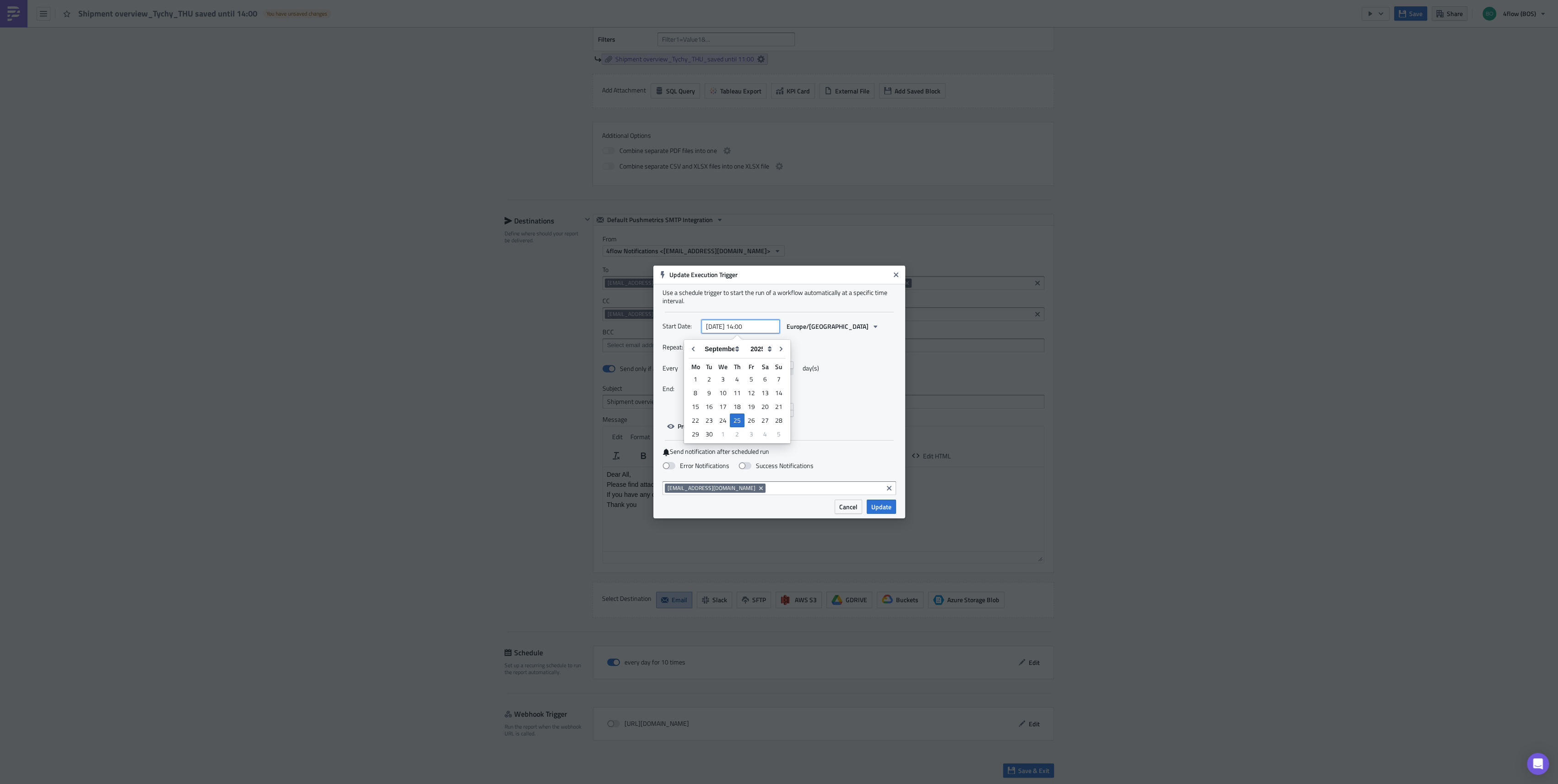
type input "[DATE] 14:00"
click at [815, 410] on div "10" at bounding box center [799, 409] width 194 height 14
click at [713, 352] on span "Daily" at bounding box center [713, 347] width 14 height 10
click at [736, 391] on div "Weekly" at bounding box center [744, 391] width 76 height 9
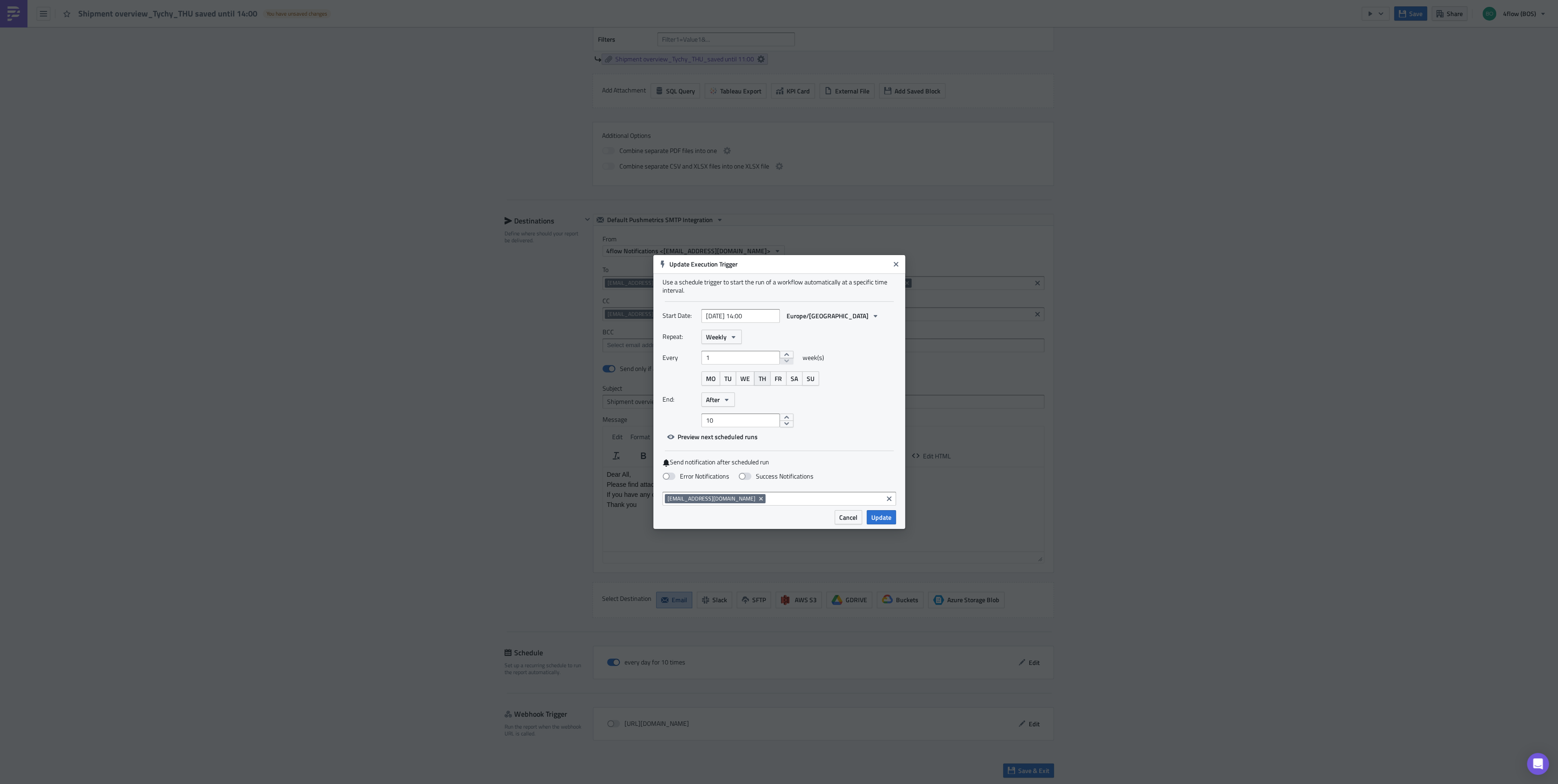
click at [767, 377] on button "TH" at bounding box center [762, 378] width 16 height 14
click at [731, 399] on button "After" at bounding box center [718, 399] width 33 height 14
click at [732, 415] on div "Never" at bounding box center [744, 416] width 76 height 9
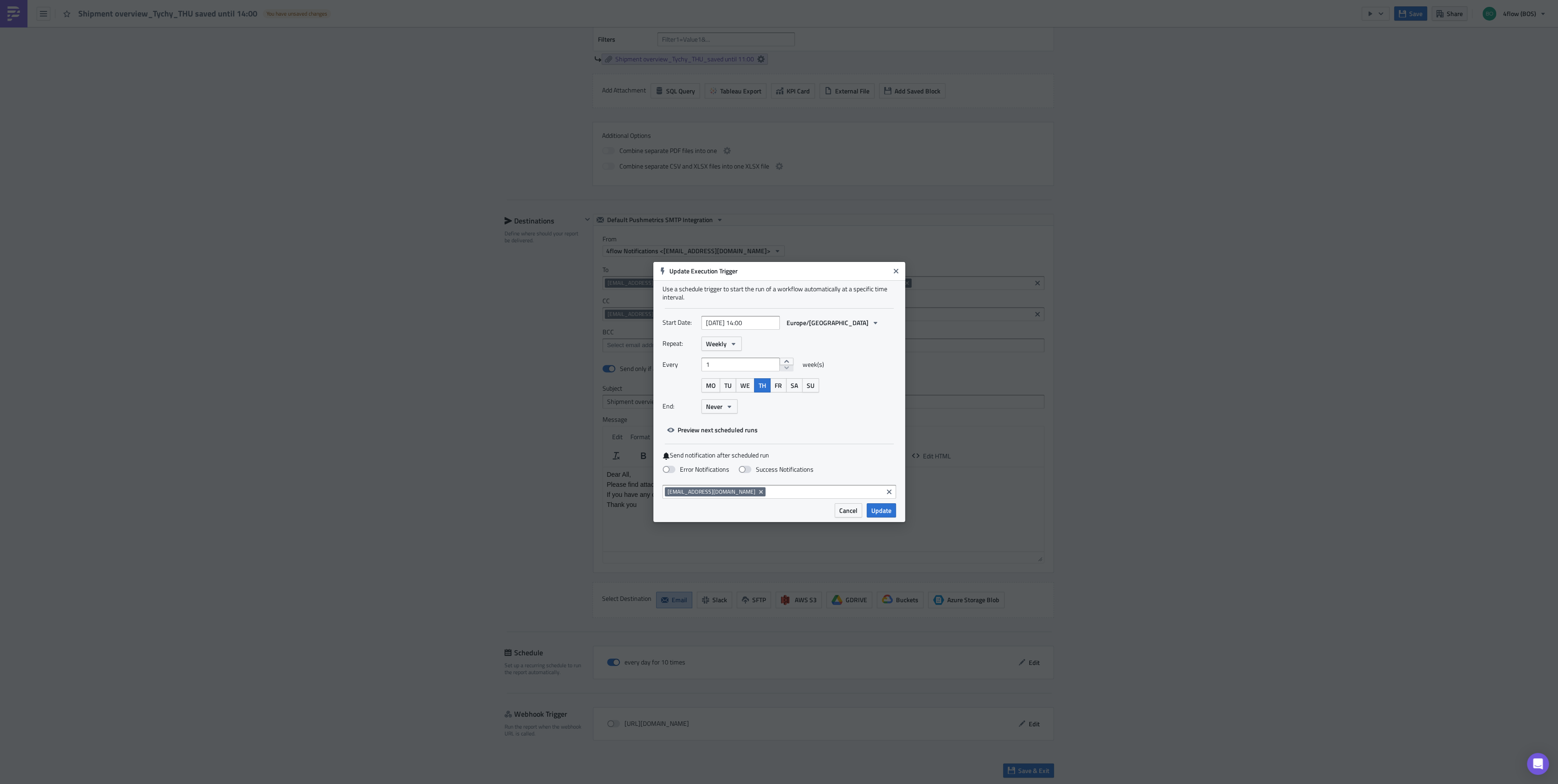
click at [780, 414] on div "Repeat: Weekly Every 1 week(s) MO TU WE TH FR SA SU End: Never" at bounding box center [779, 378] width 233 height 84
click at [675, 468] on label "Error Notifications" at bounding box center [696, 469] width 67 height 8
click at [8, 7] on input "Error Notifications" at bounding box center [4, 4] width 6 height 6
checkbox input "true"
click at [886, 509] on span "Update" at bounding box center [881, 510] width 20 height 10
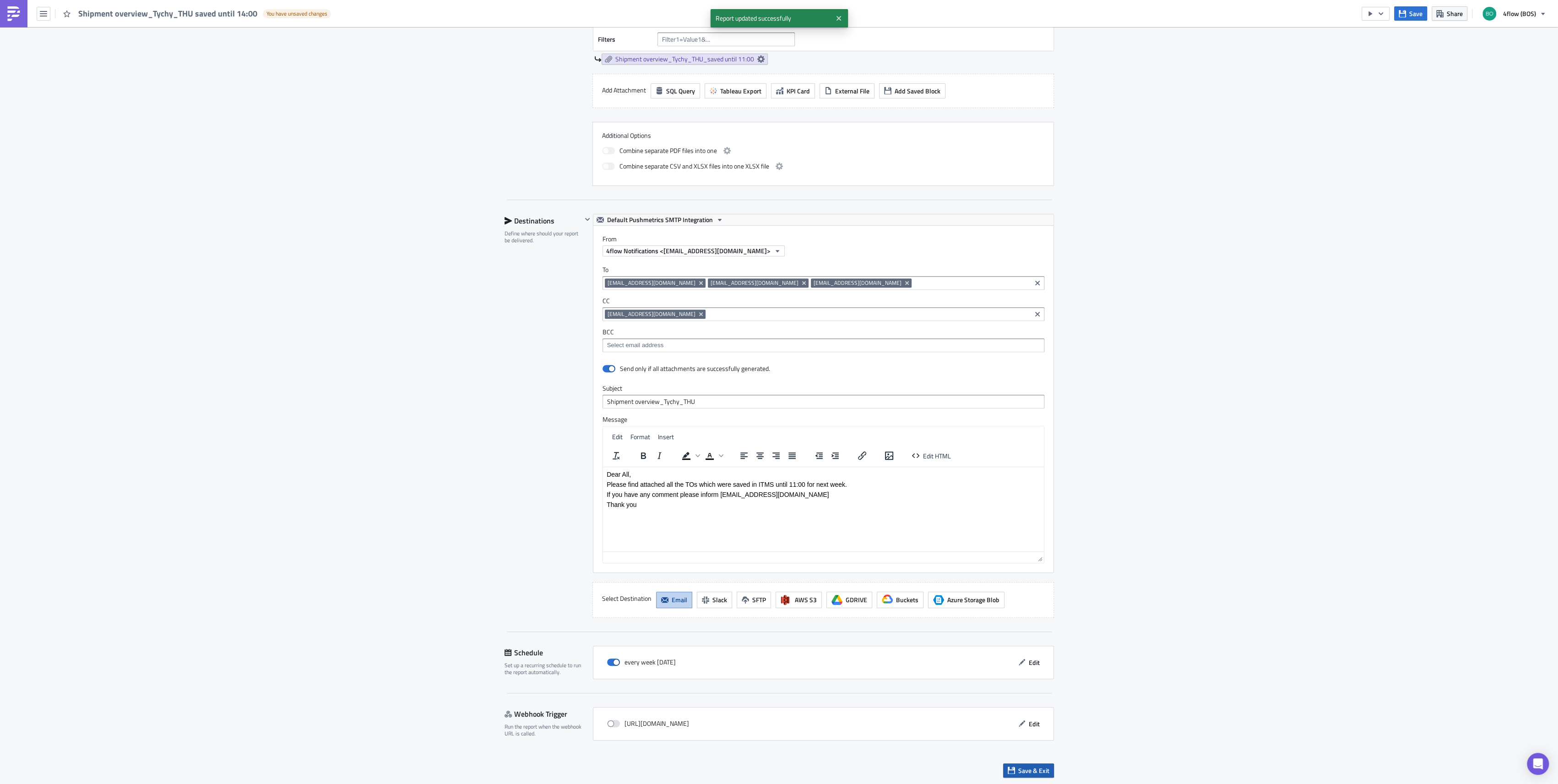
click at [1026, 769] on span "Save & Exit" at bounding box center [1034, 770] width 31 height 10
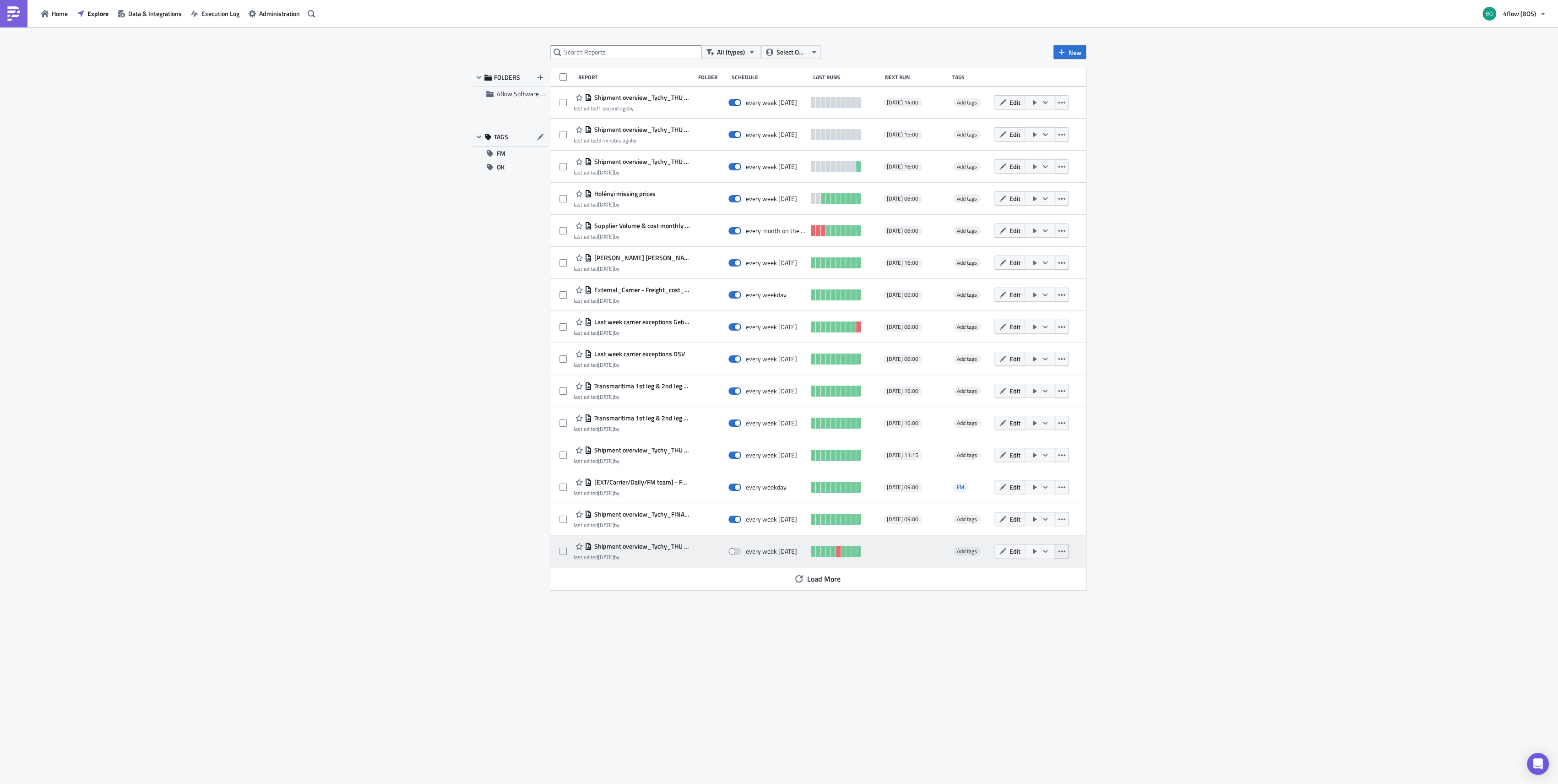
click at [1066, 551] on button "button" at bounding box center [1062, 551] width 14 height 14
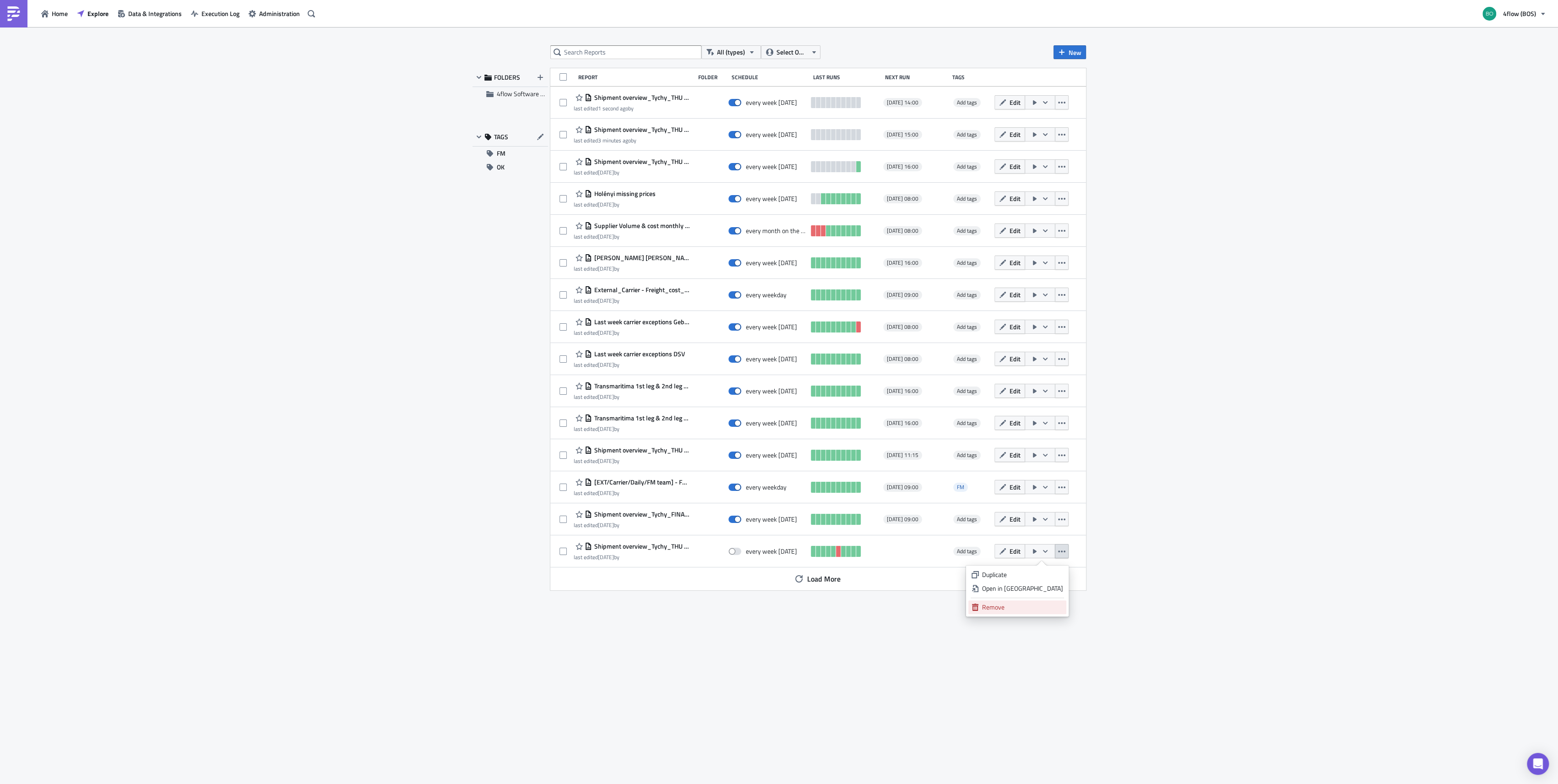
click at [1051, 608] on div "Remove" at bounding box center [1023, 607] width 81 height 9
click at [836, 553] on button "Load More" at bounding box center [818, 546] width 59 height 18
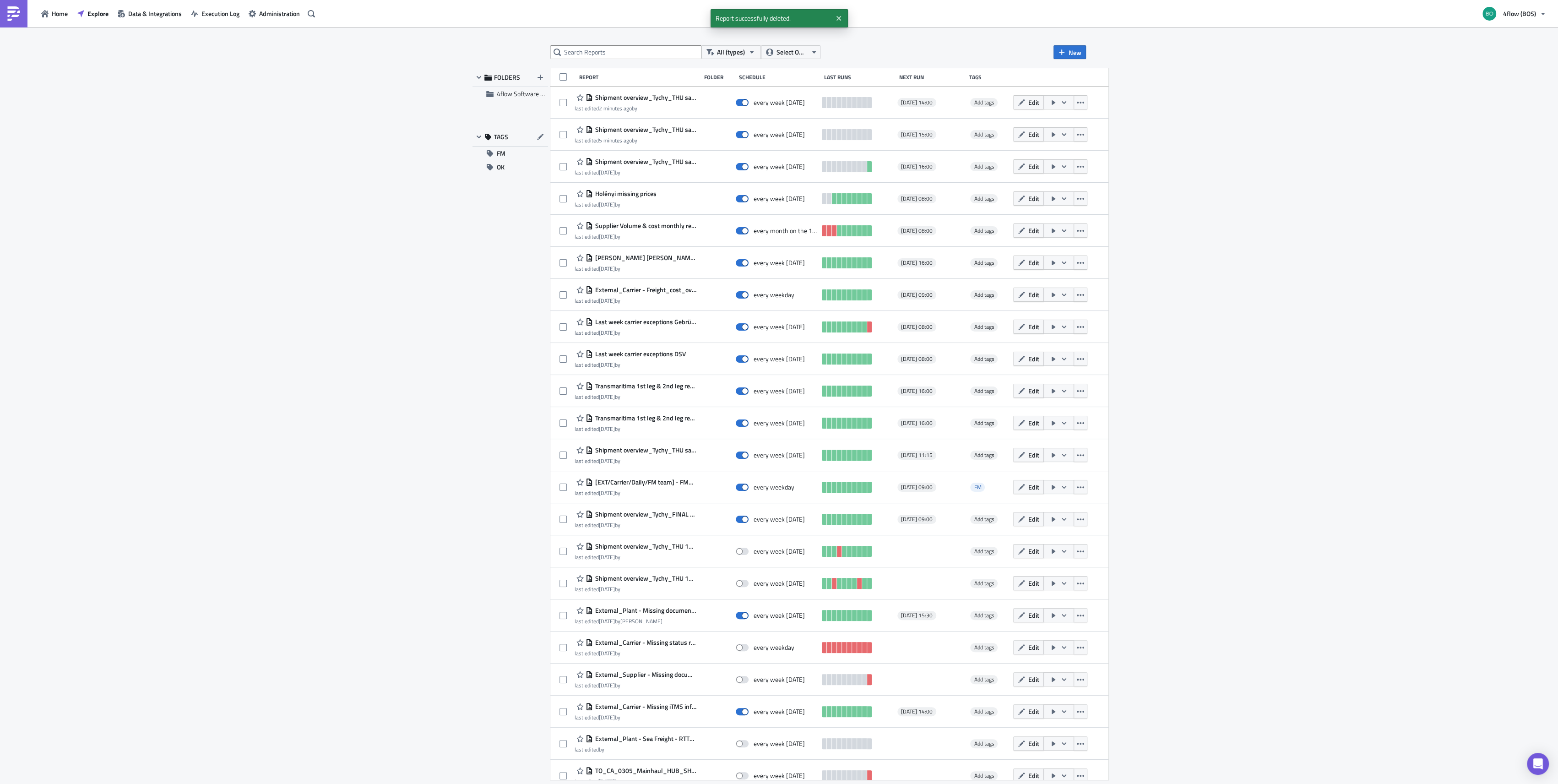
click at [618, 44] on div "All (types) Select Owner New FOLDERS 4flow Software KAM TAGS FM OK Report Folde…" at bounding box center [779, 406] width 1558 height 758
click at [621, 50] on input "text" at bounding box center [626, 52] width 151 height 14
type input "tyc"
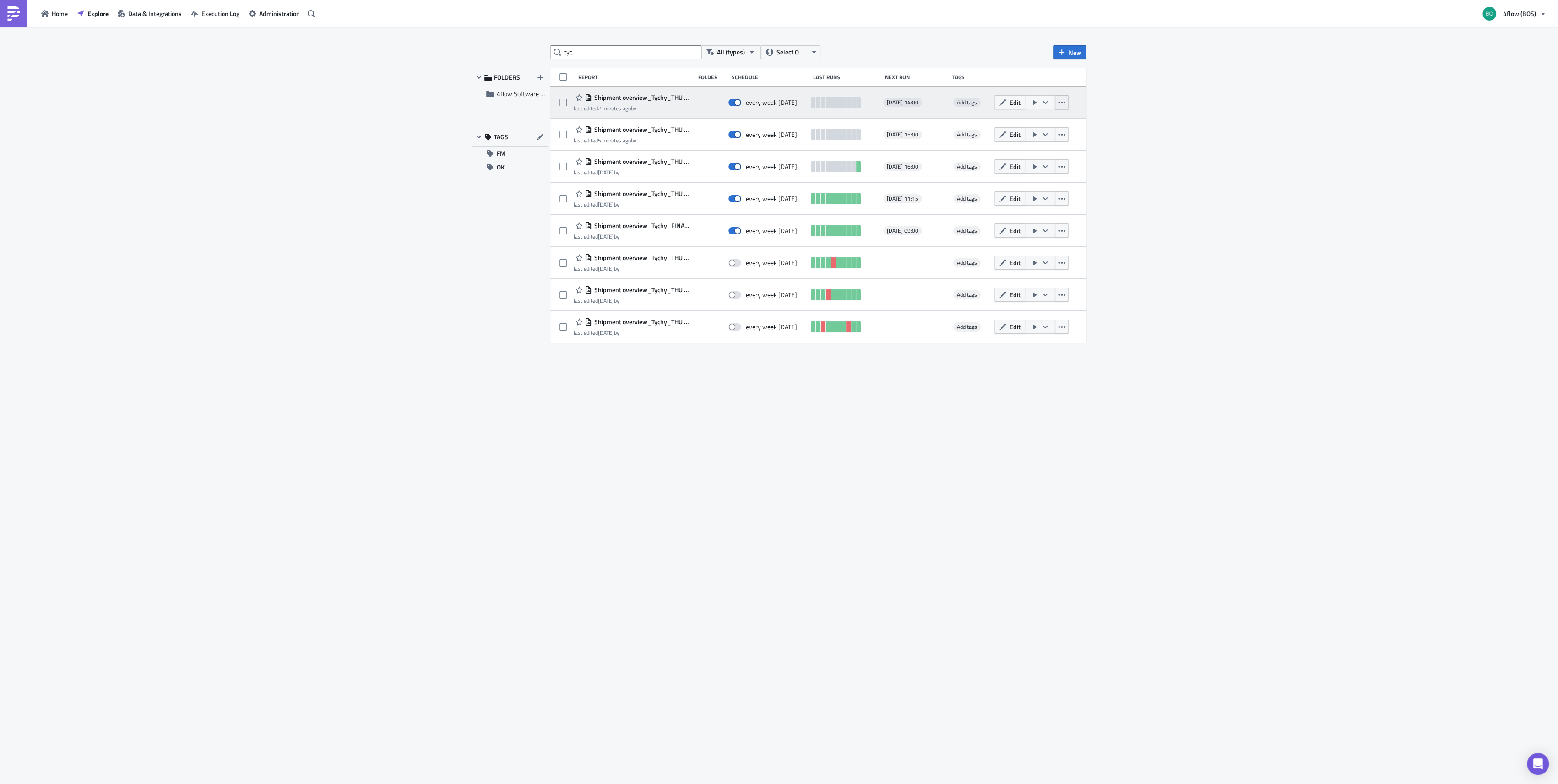
click at [1060, 103] on icon "button" at bounding box center [1062, 102] width 7 height 7
click at [1046, 127] on div "Duplicate" at bounding box center [1023, 125] width 81 height 9
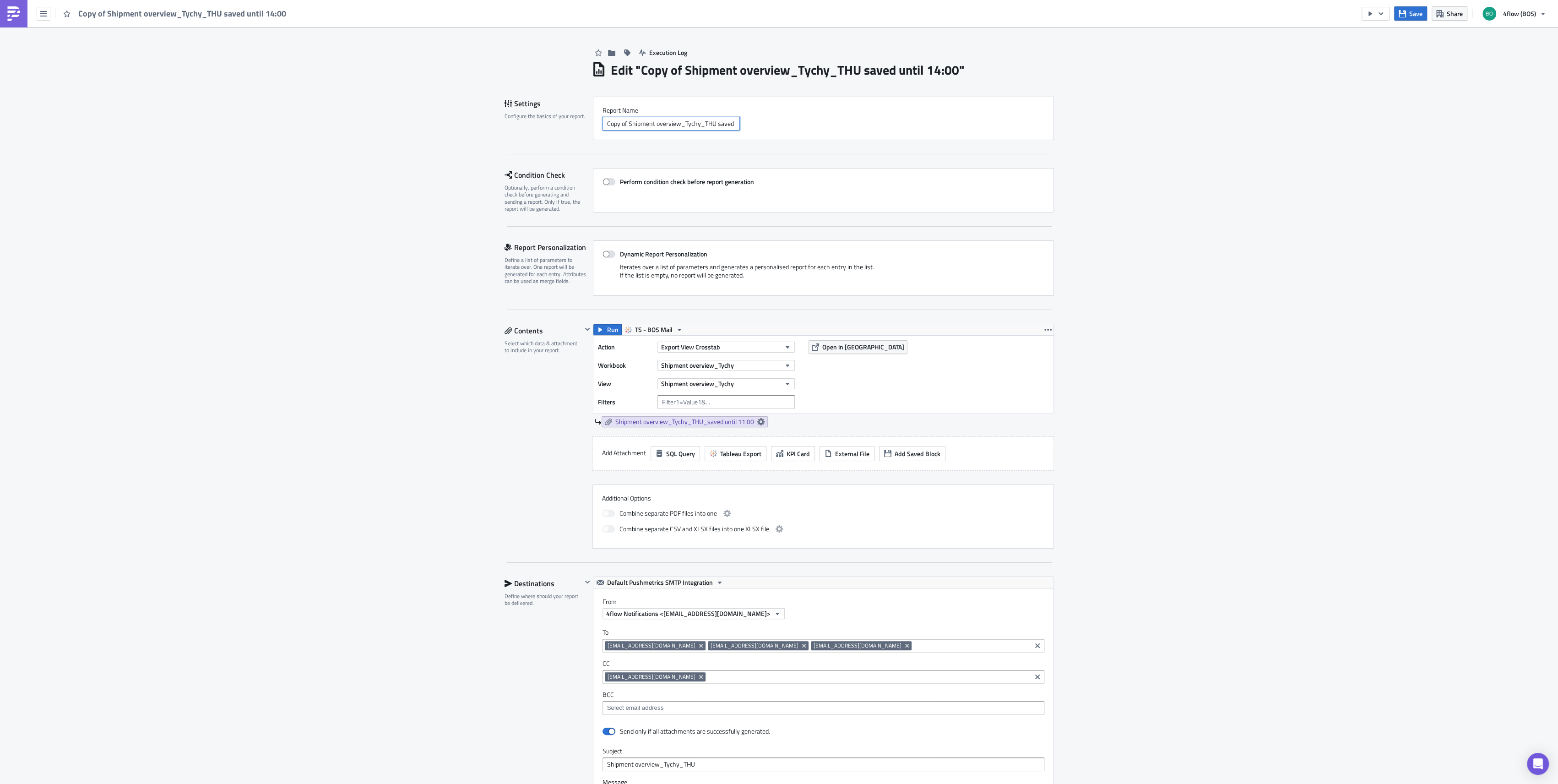
click at [626, 124] on input "Copy of Shipment overview_Tychy_THU saved until 14:00" at bounding box center [671, 124] width 138 height 14
drag, startPoint x: 626, startPoint y: 124, endPoint x: 508, endPoint y: 124, distance: 118.0
click at [508, 125] on div "Settings Configure the basics of your report. Report Nam﻿e Copy of Shipment ove…" at bounding box center [779, 118] width 549 height 43
click at [634, 121] on input "Copy of Shipment overview_Tychy_THU saved until 14:00" at bounding box center [671, 124] width 138 height 14
drag, startPoint x: 627, startPoint y: 124, endPoint x: 551, endPoint y: 132, distance: 76.4
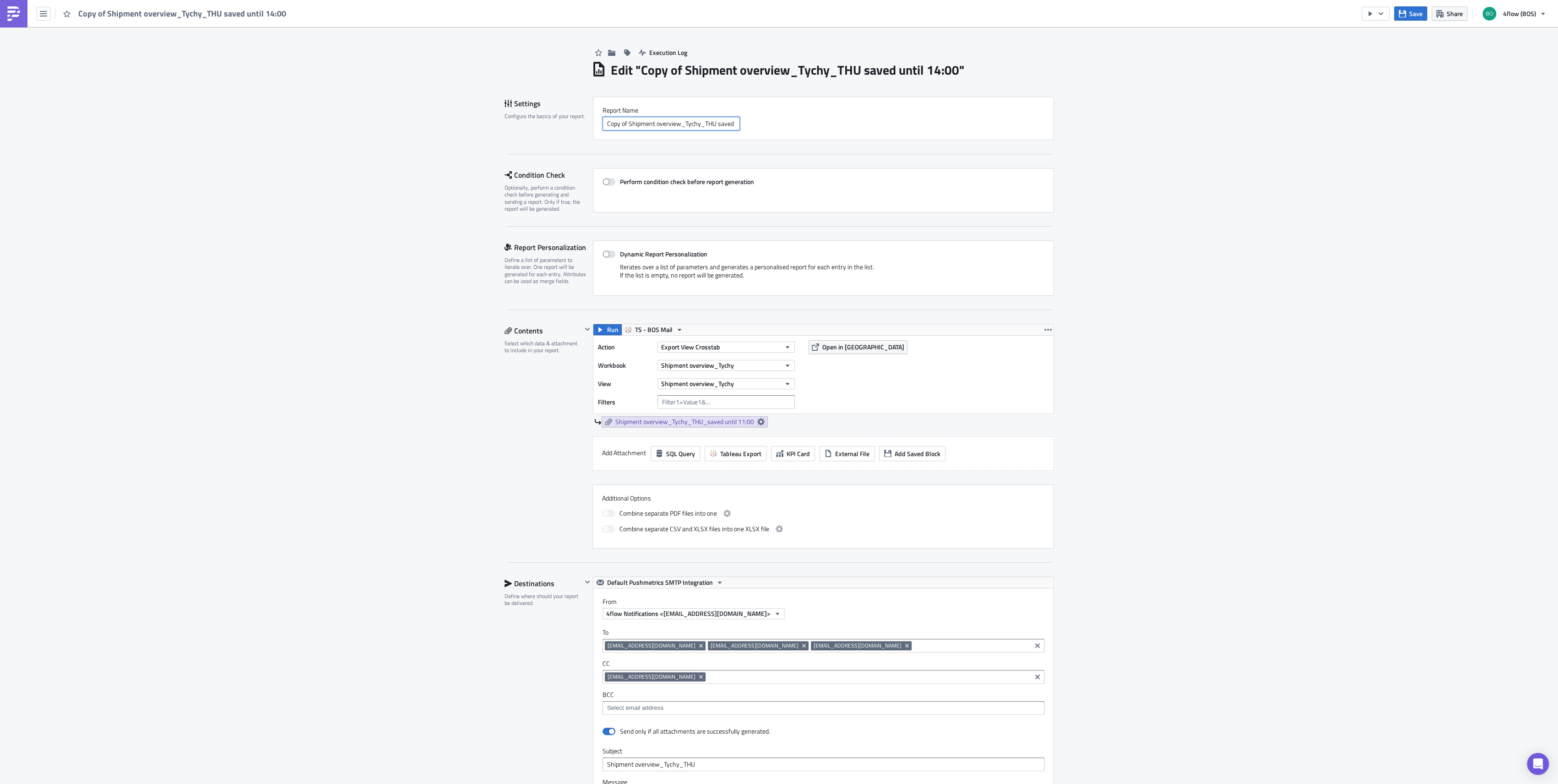
click at [551, 132] on div "Settings Configure the basics of your report. Report Nam﻿e Copy of Shipment ove…" at bounding box center [779, 118] width 549 height 43
type input "Shipment overview_Tychy_THU saved until 14:00"
